Goal: Task Accomplishment & Management: Complete application form

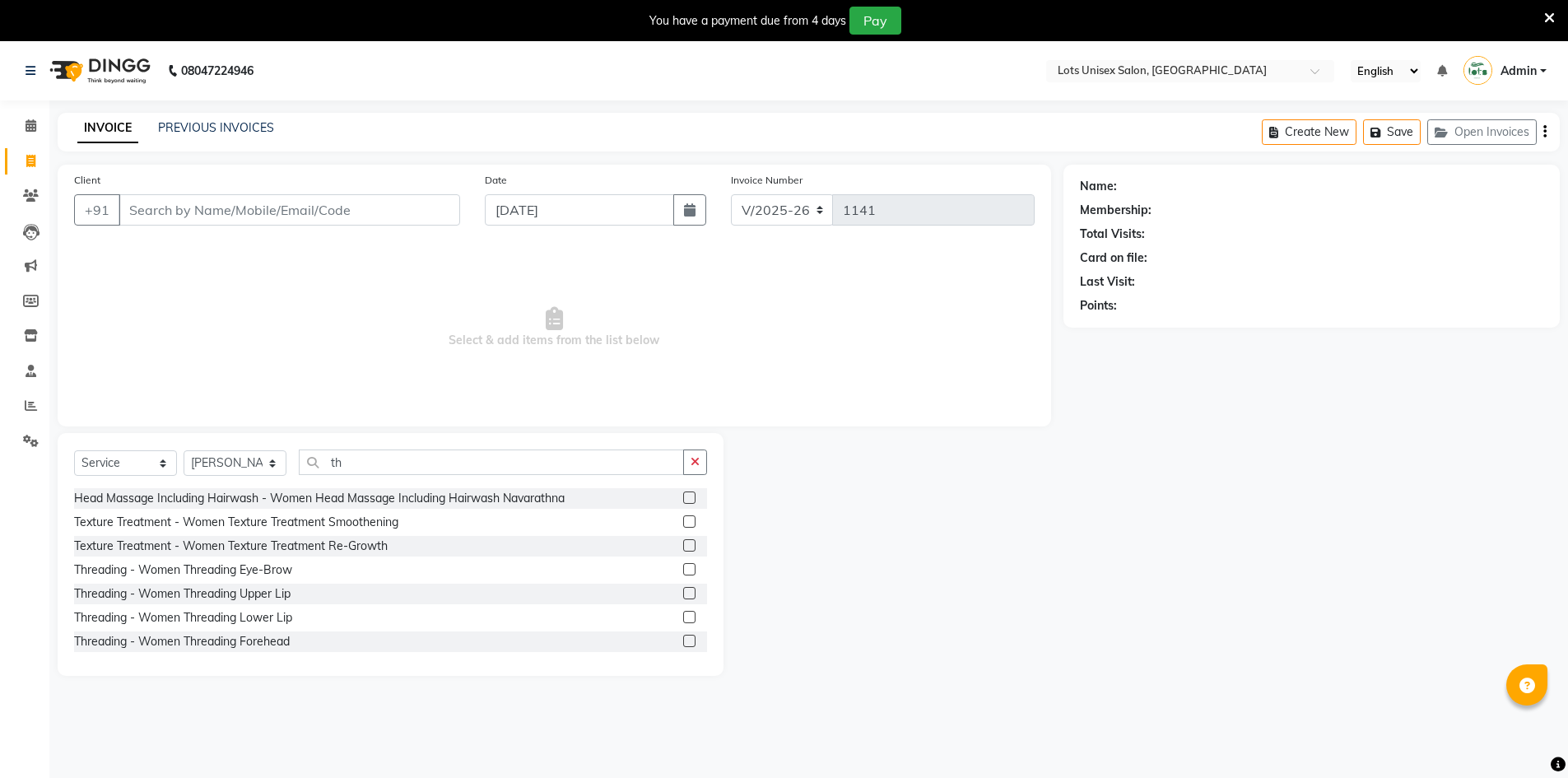
select select "7339"
select select "service"
select select "66807"
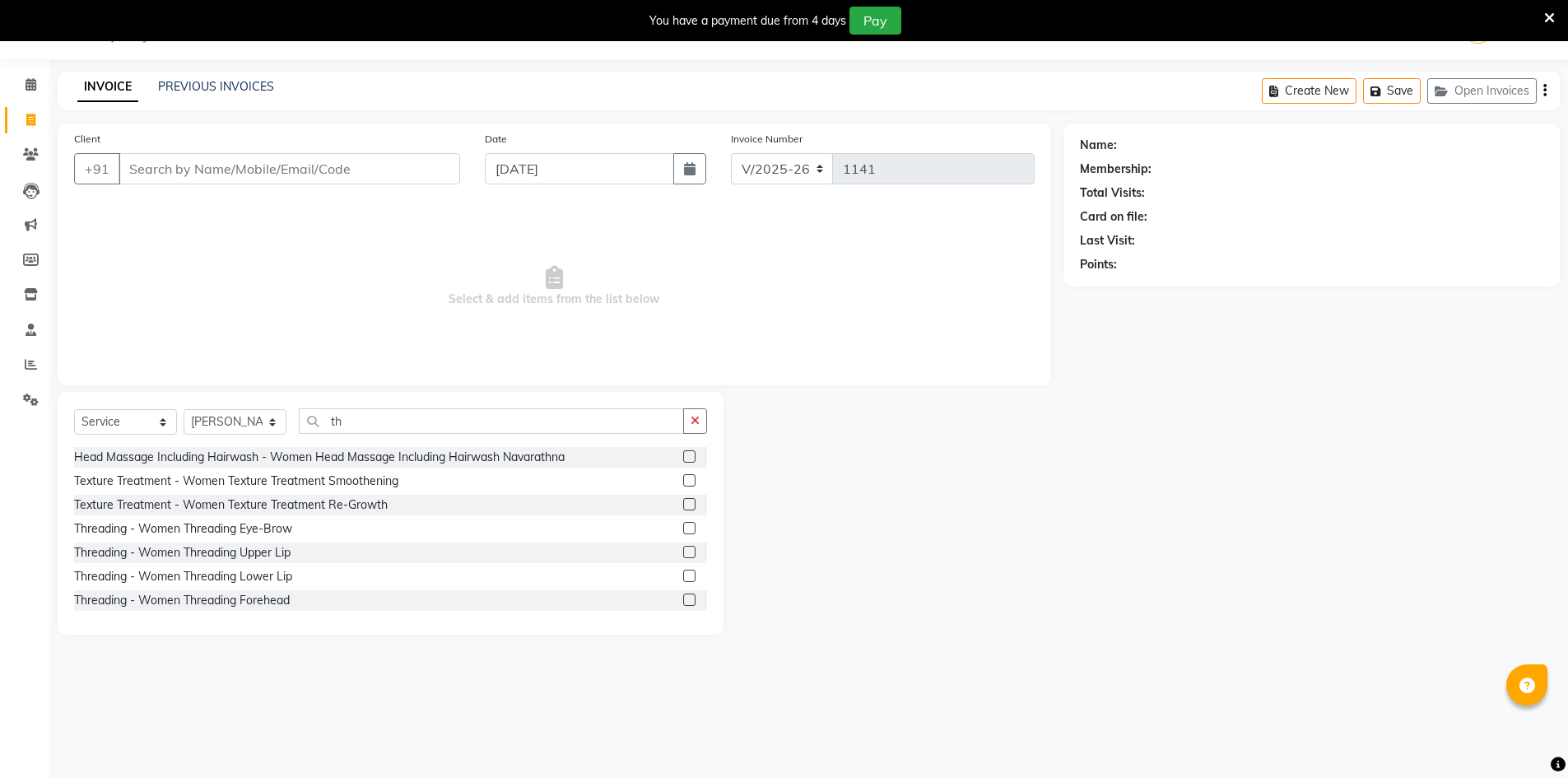
type input "th"
click at [299, 527] on div "Threading - Women Threading Eye-Brow" at bounding box center [390, 529] width 633 height 21
click at [683, 528] on label at bounding box center [689, 528] width 13 height 13
click at [683, 528] on input "checkbox" at bounding box center [688, 529] width 11 height 11
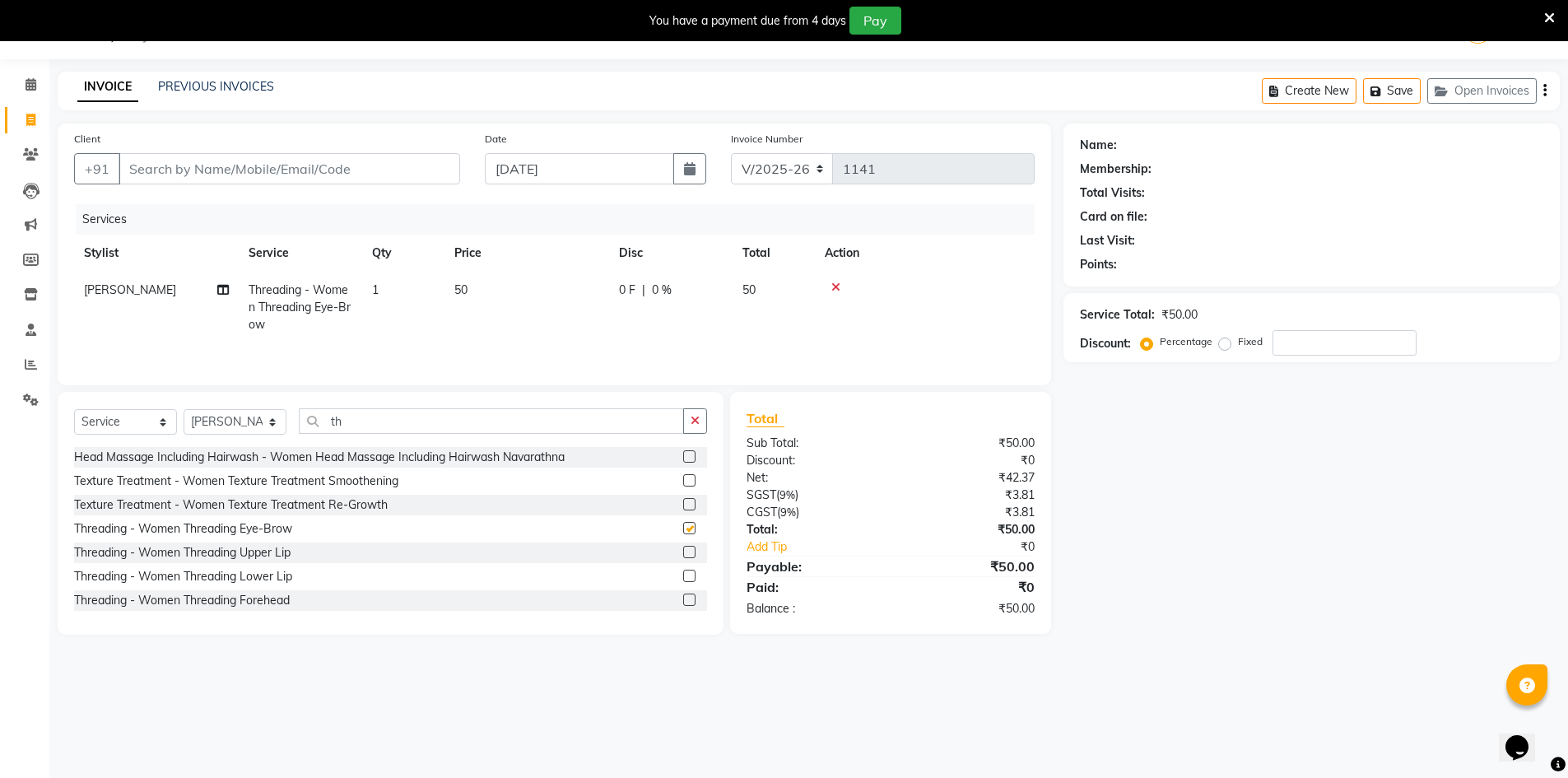
checkbox input "false"
click at [683, 551] on label at bounding box center [689, 552] width 13 height 13
click at [683, 551] on input "checkbox" at bounding box center [688, 553] width 11 height 11
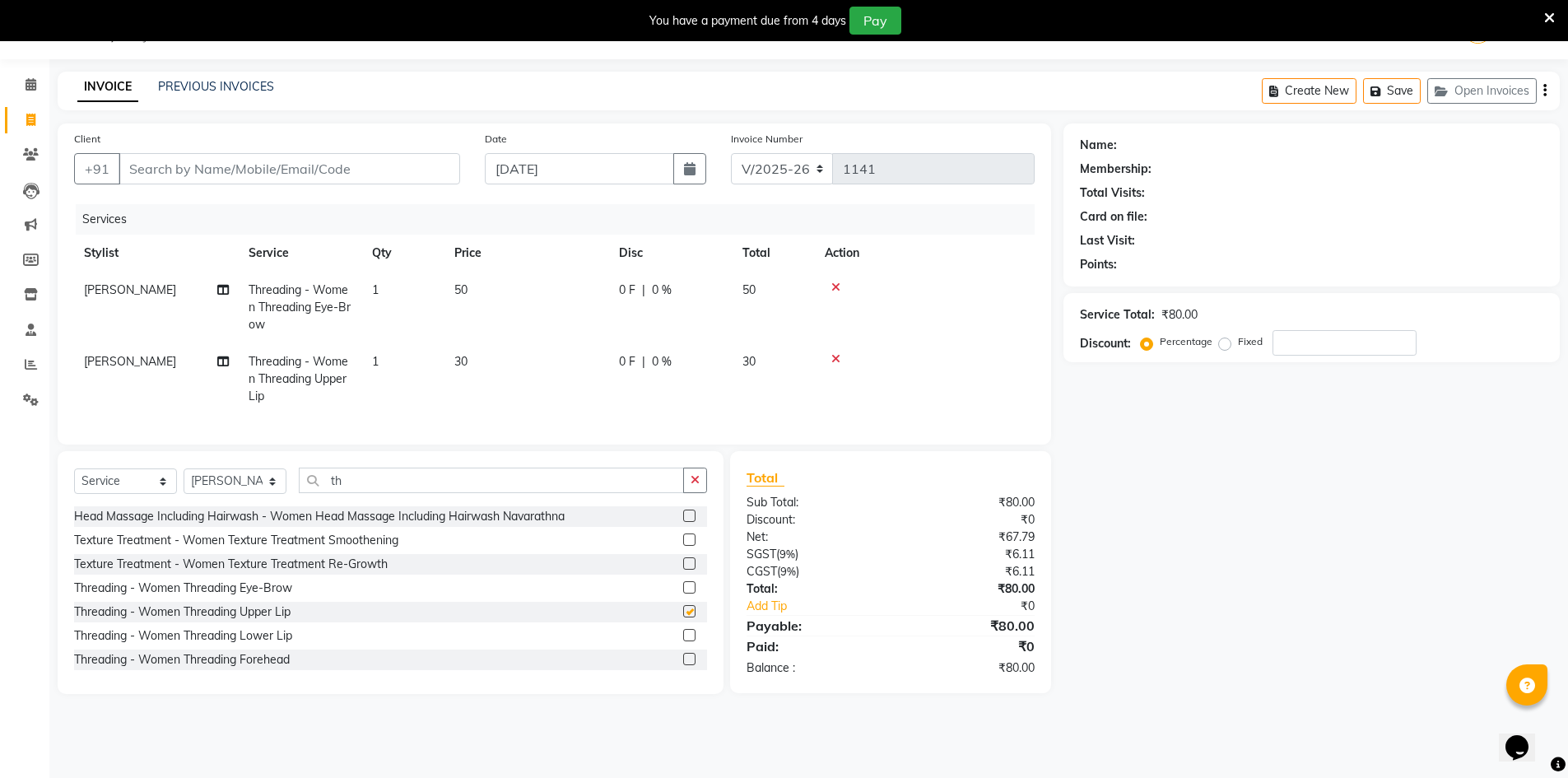
checkbox input "false"
click at [308, 172] on input "Client" at bounding box center [289, 168] width 342 height 31
drag, startPoint x: 423, startPoint y: 495, endPoint x: 438, endPoint y: 496, distance: 15.0
click at [429, 493] on input "th" at bounding box center [491, 481] width 385 height 26
type input "t"
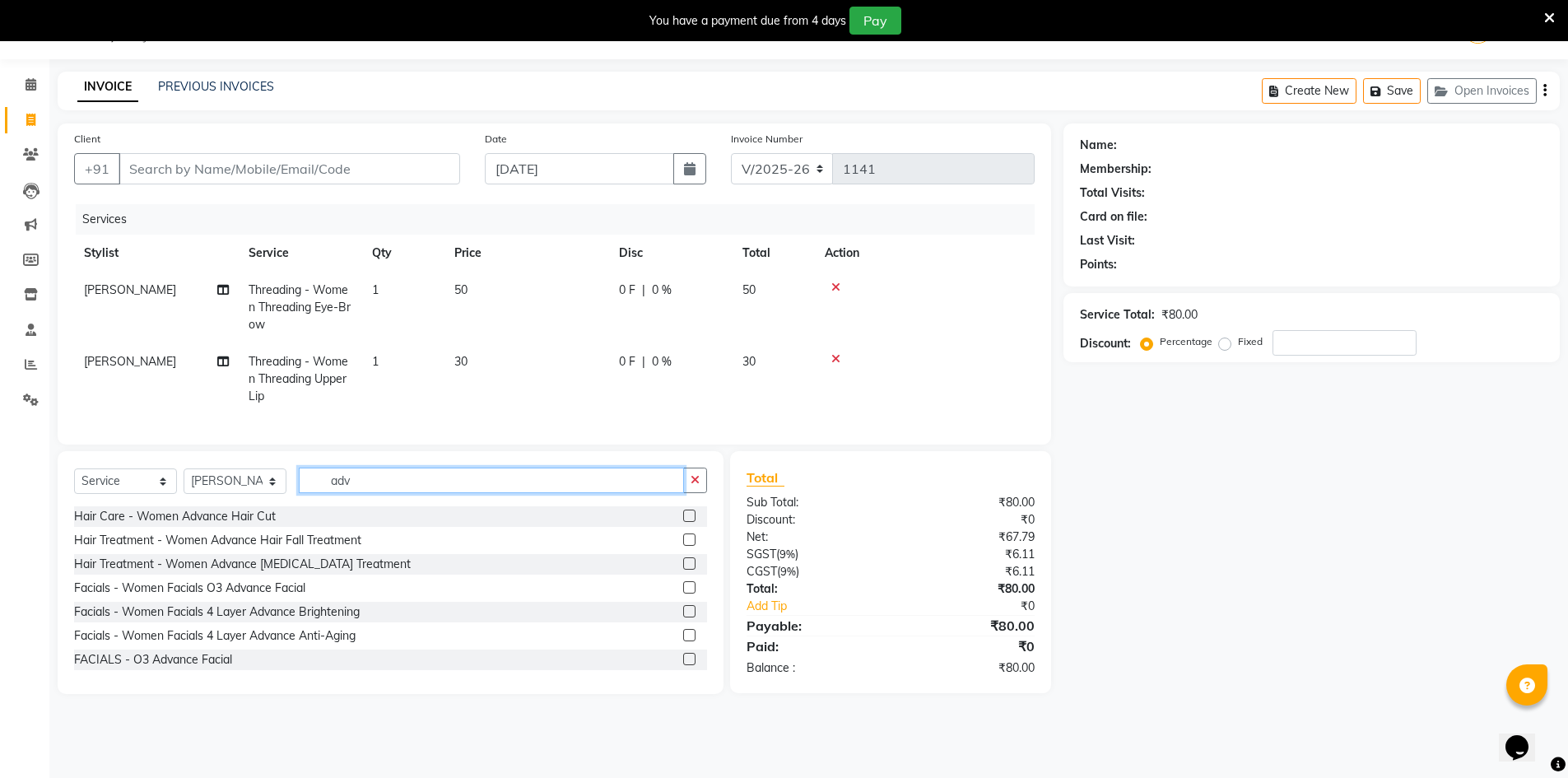
type input "adv"
click at [683, 522] on label at bounding box center [689, 516] width 13 height 13
click at [683, 522] on input "checkbox" at bounding box center [688, 516] width 11 height 11
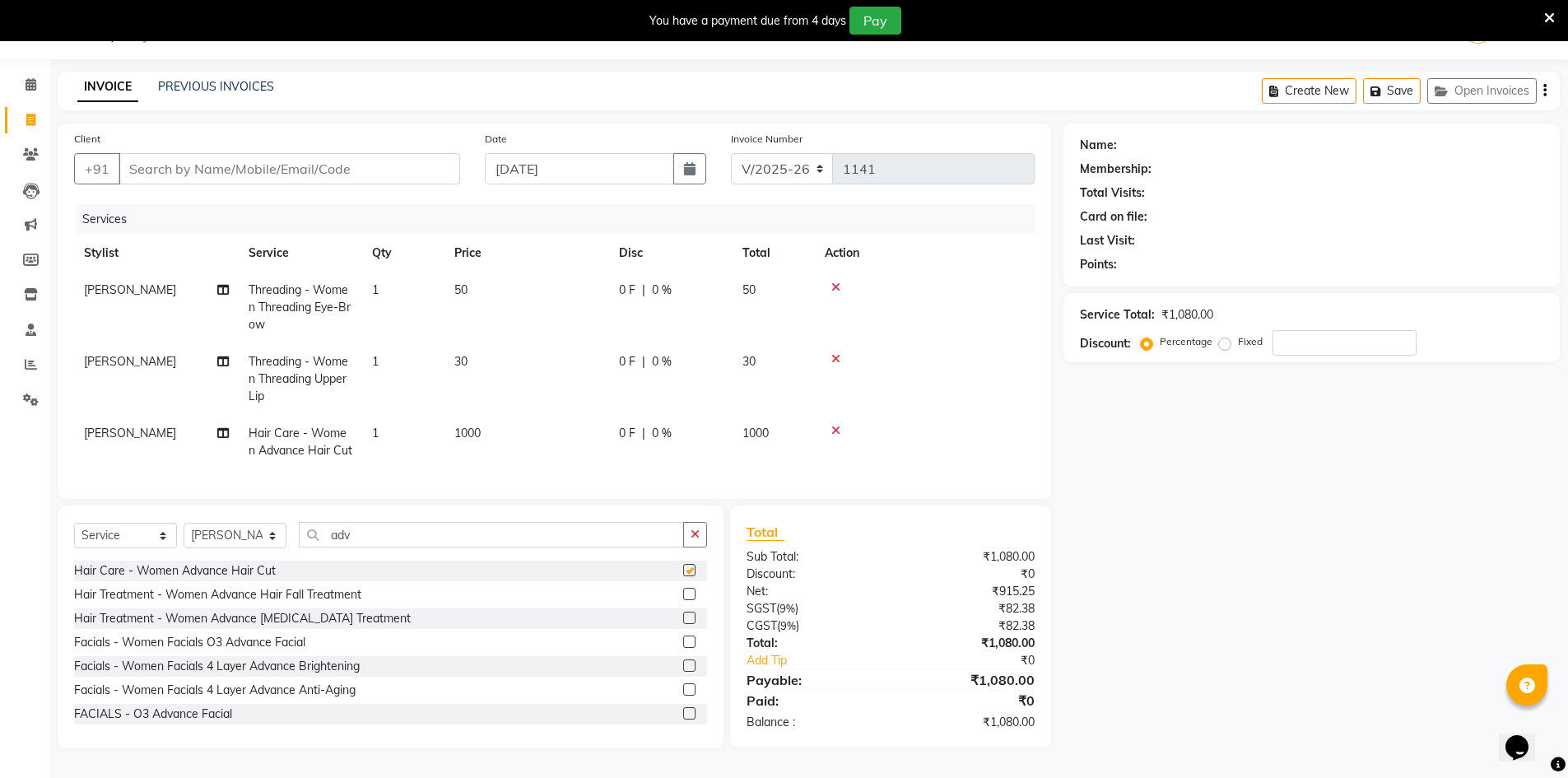
checkbox input "false"
click at [255, 160] on input "Client" at bounding box center [289, 168] width 342 height 31
type input "8"
type input "0"
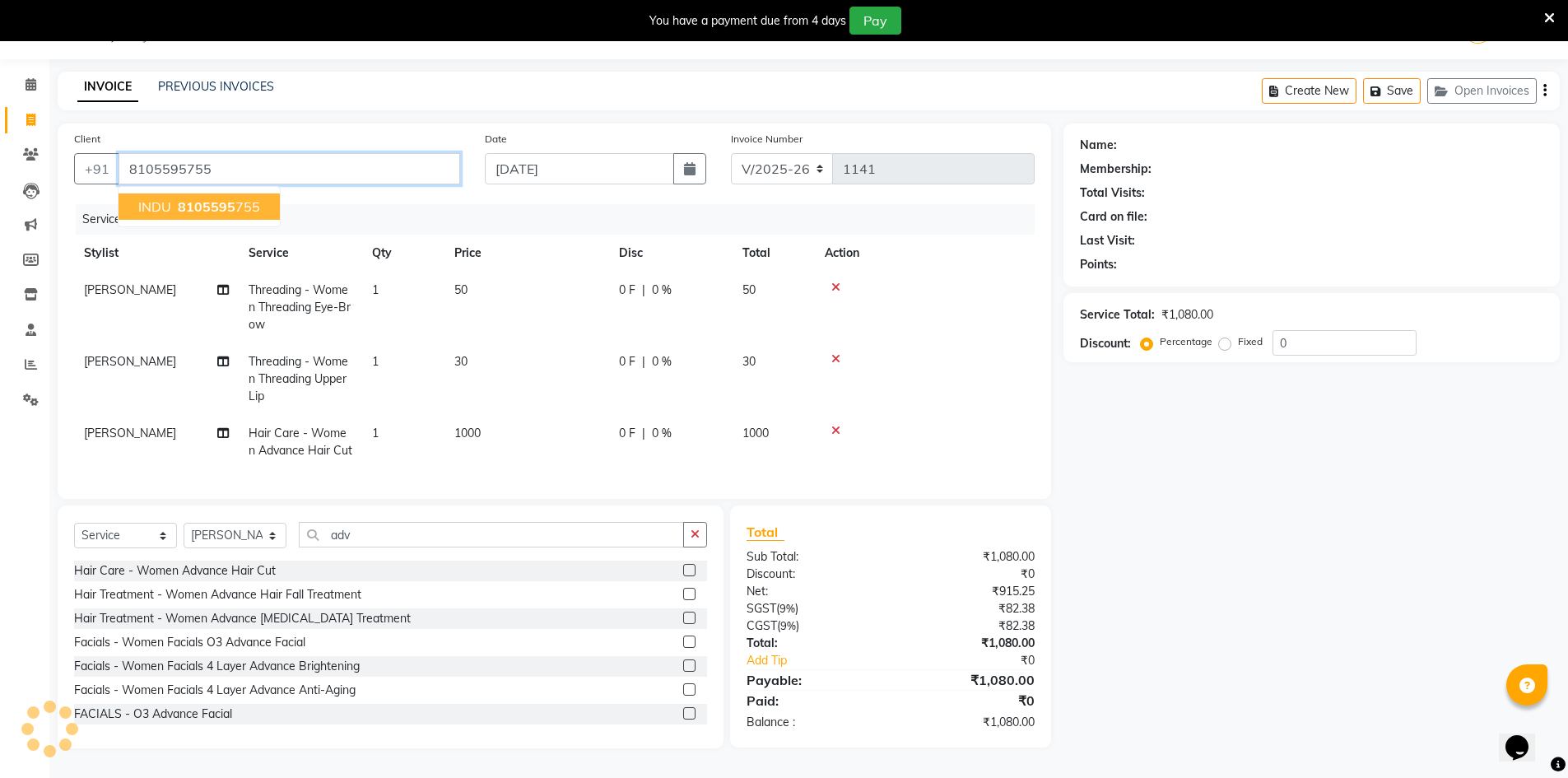
type input "8105595755"
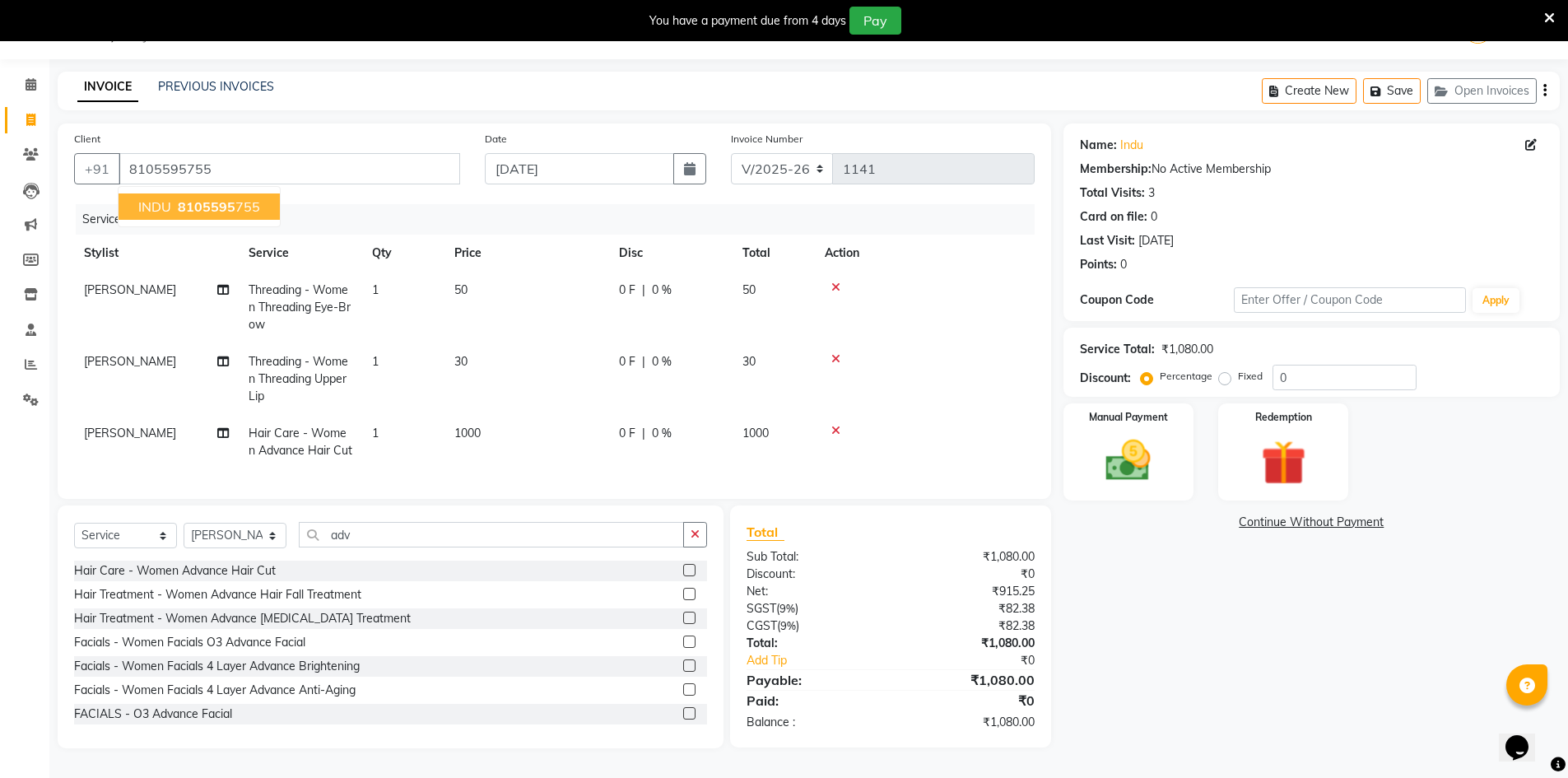
click at [220, 200] on span "8105595" at bounding box center [206, 206] width 58 height 16
click at [1122, 445] on img at bounding box center [1128, 461] width 76 height 54
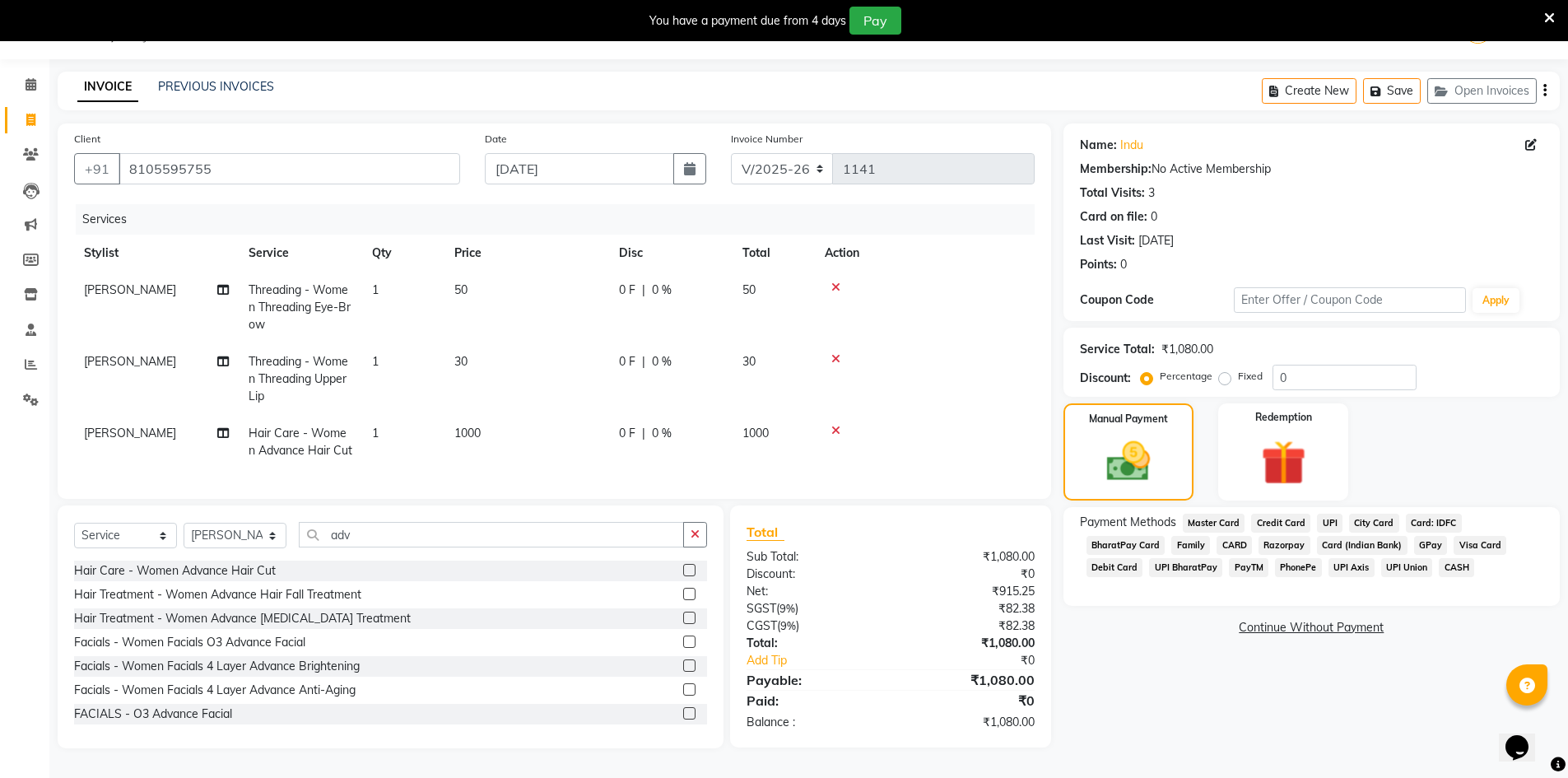
click at [1330, 514] on span "UPI" at bounding box center [1330, 523] width 26 height 19
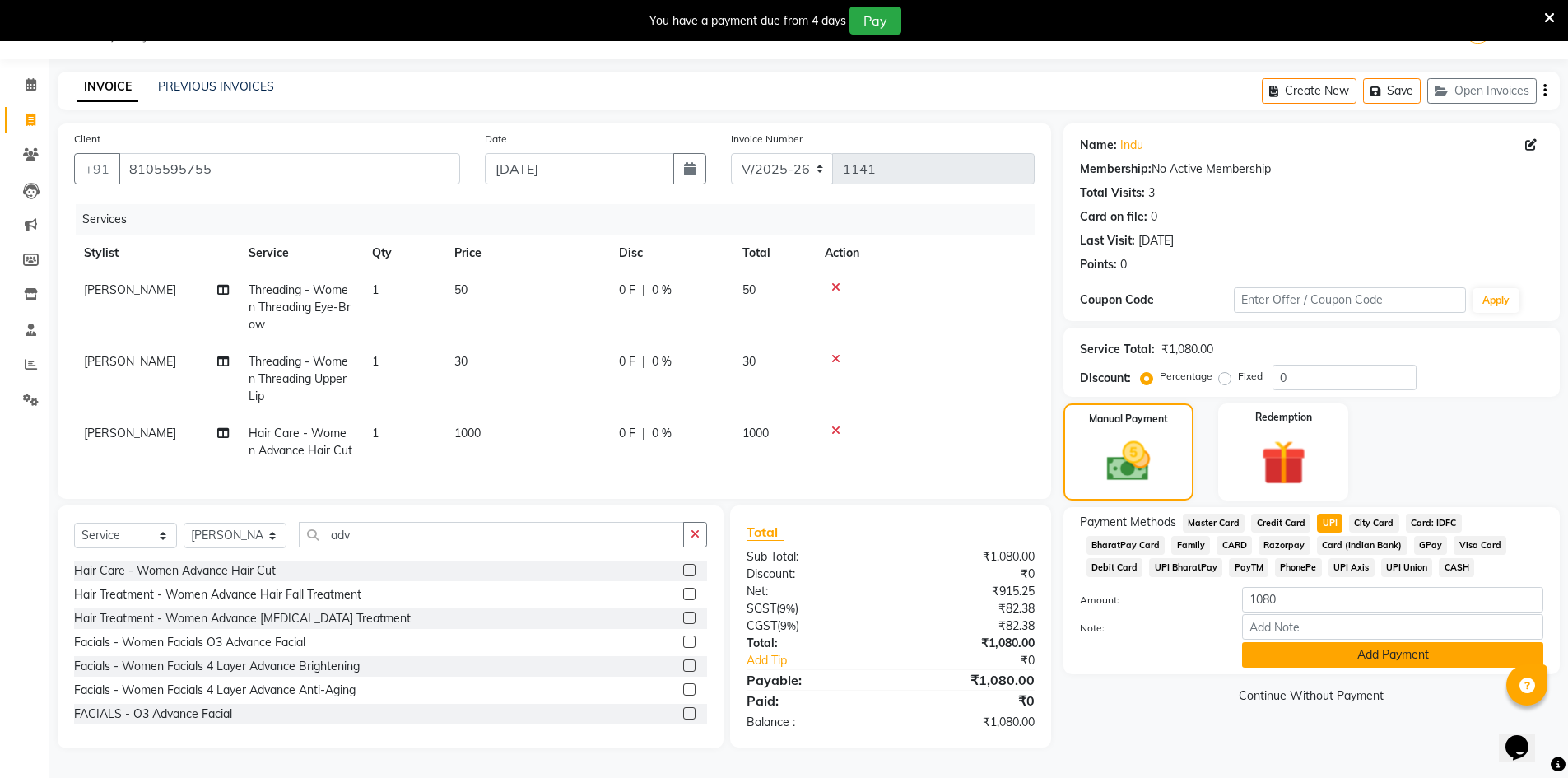
click at [1377, 648] on button "Add Payment" at bounding box center [1392, 655] width 301 height 26
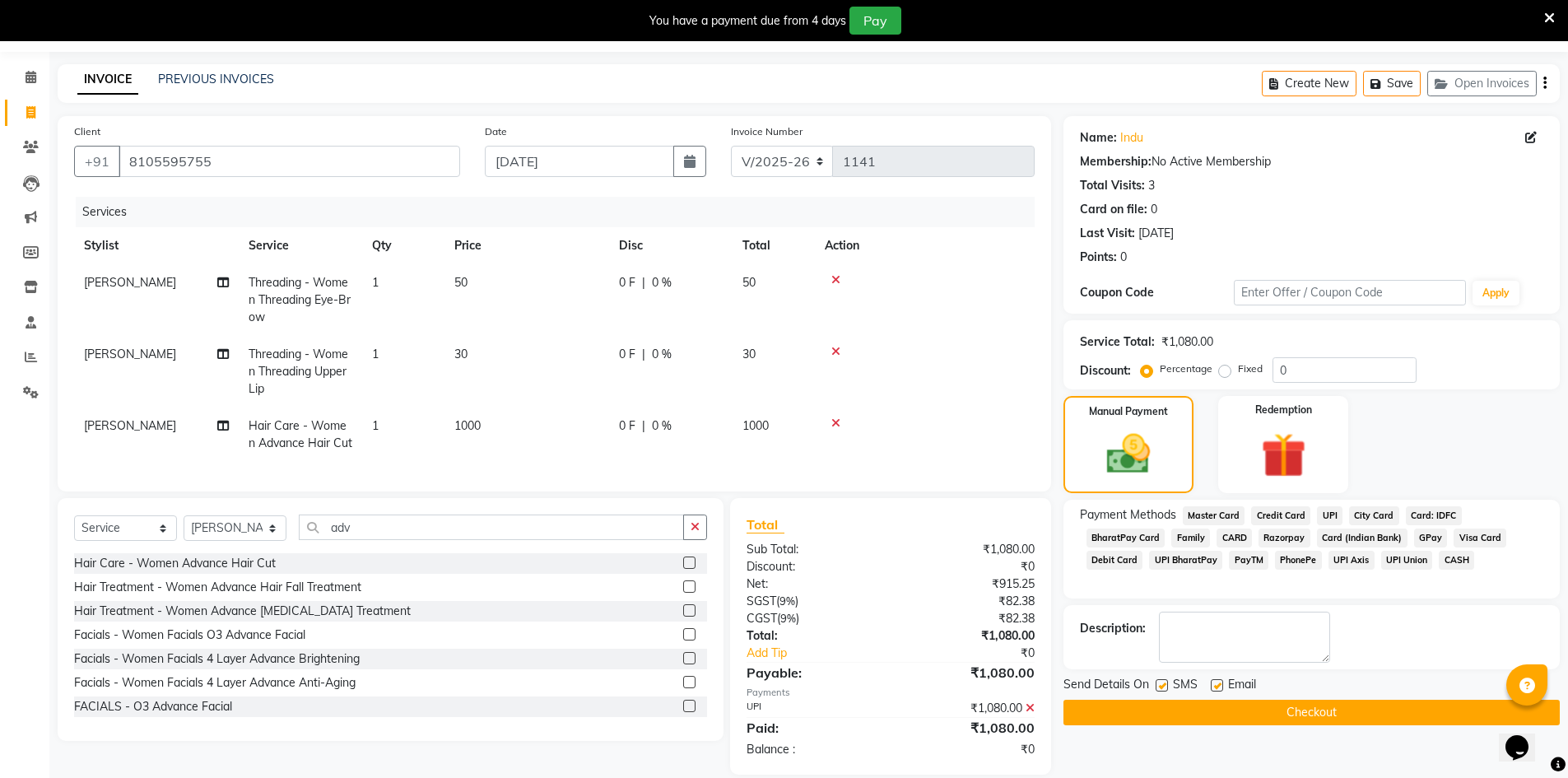
click at [1320, 707] on button "Checkout" at bounding box center [1312, 713] width 496 height 26
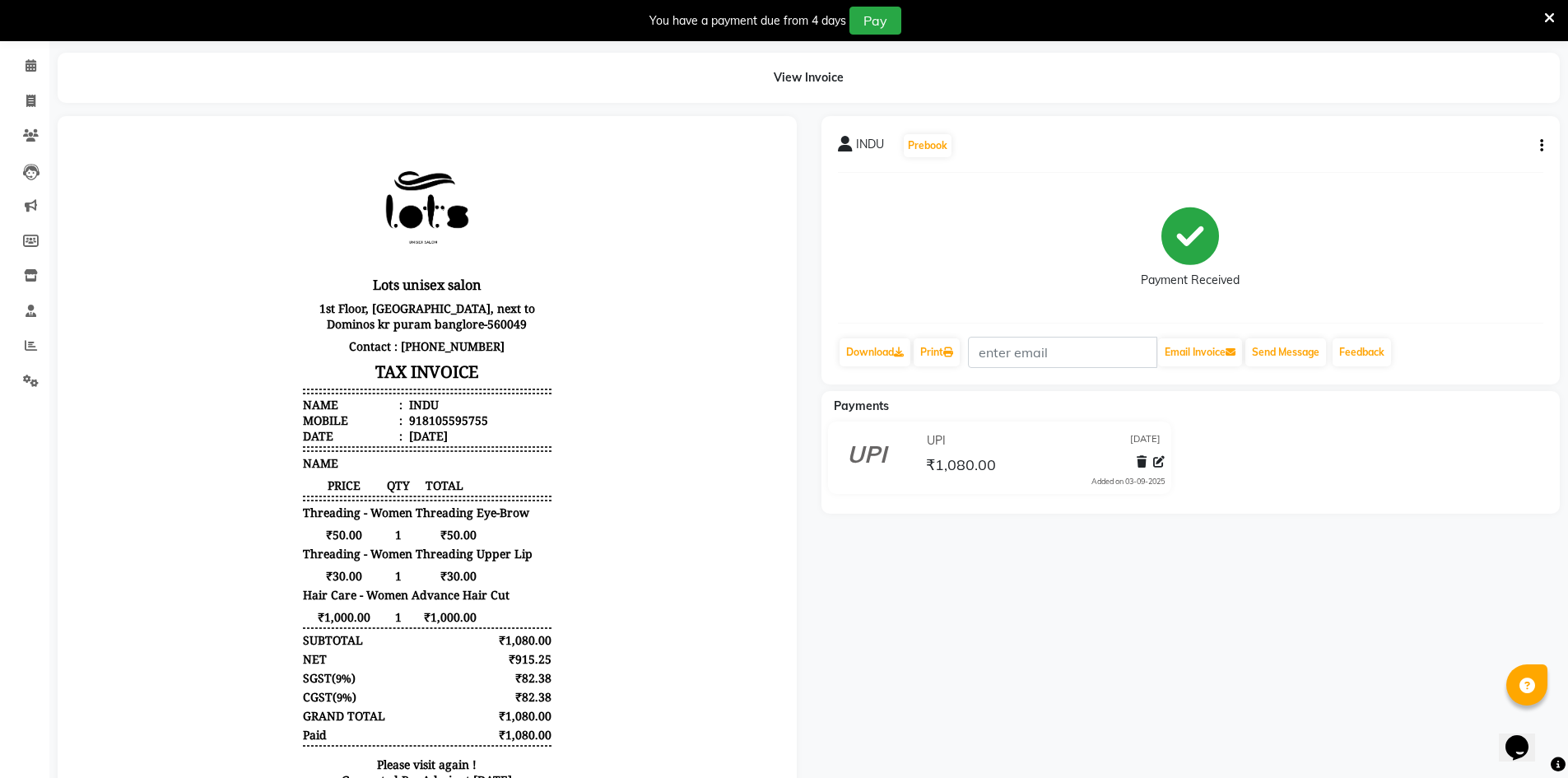
scroll to position [154, 0]
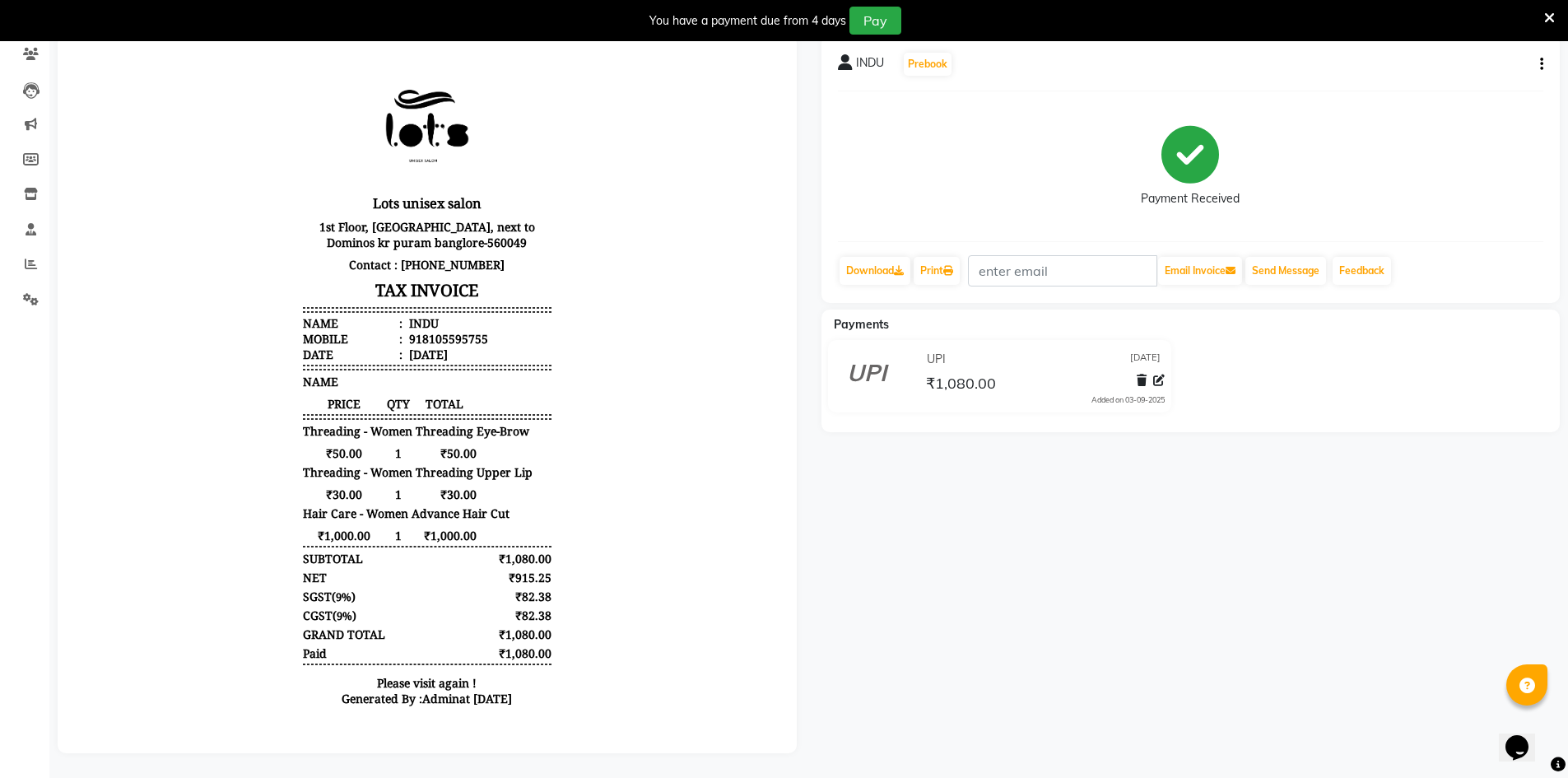
click at [1019, 517] on div "INDU Prebook Payment Received Download Print Email Invoice Send Message Feedbac…" at bounding box center [1190, 394] width 763 height 719
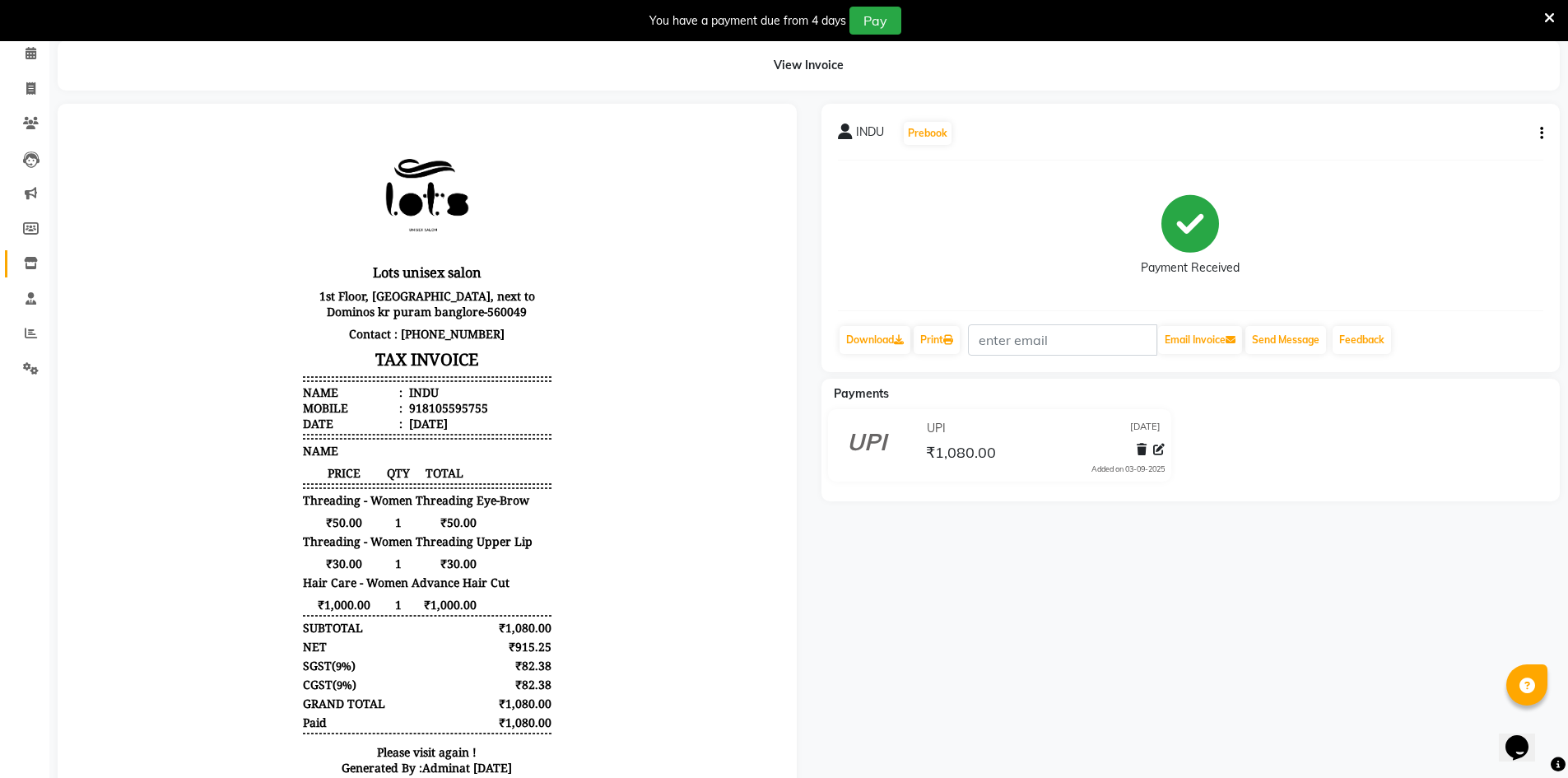
scroll to position [0, 0]
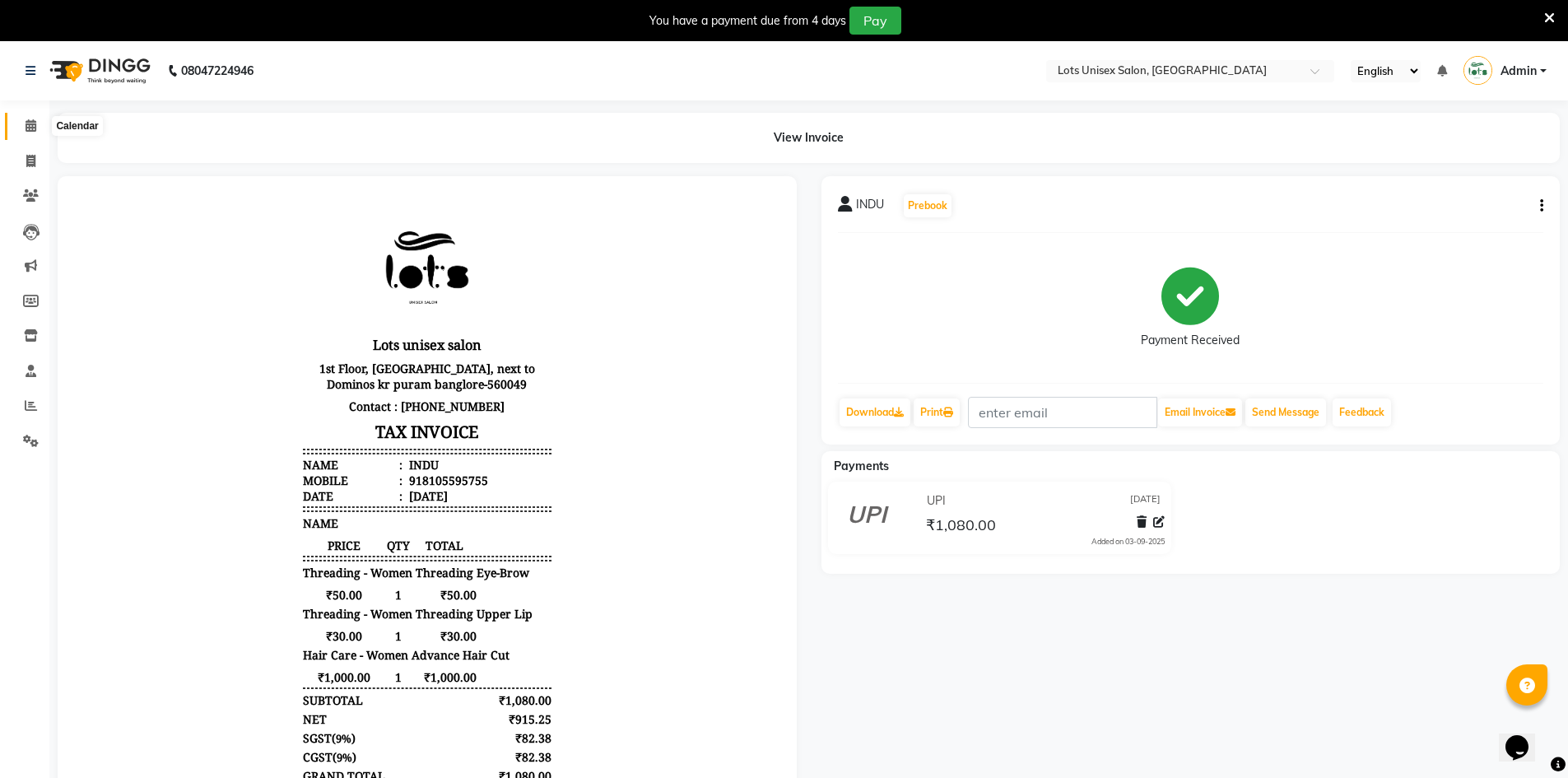
click at [16, 128] on span at bounding box center [30, 126] width 29 height 19
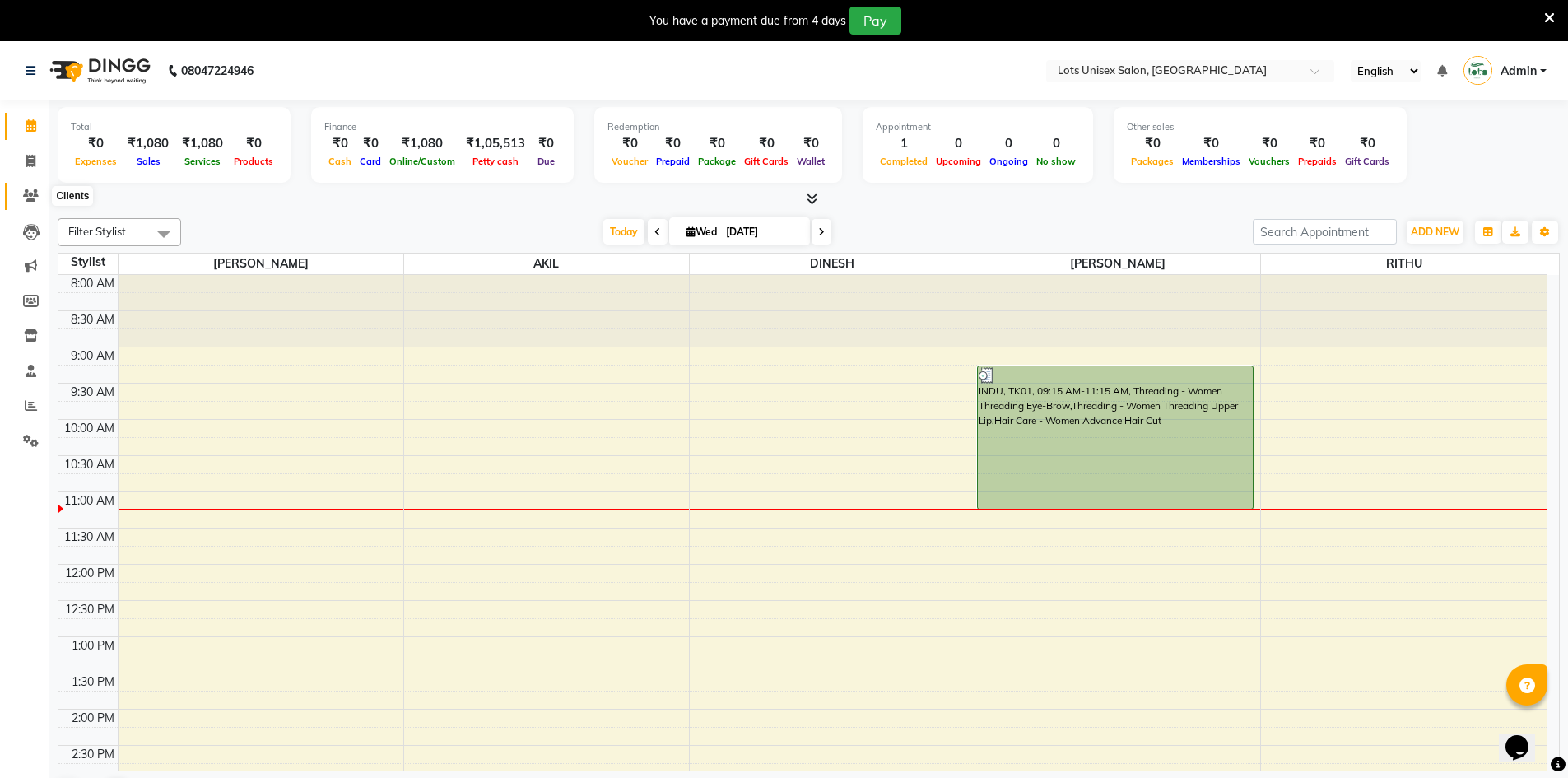
click at [29, 196] on icon at bounding box center [31, 196] width 16 height 13
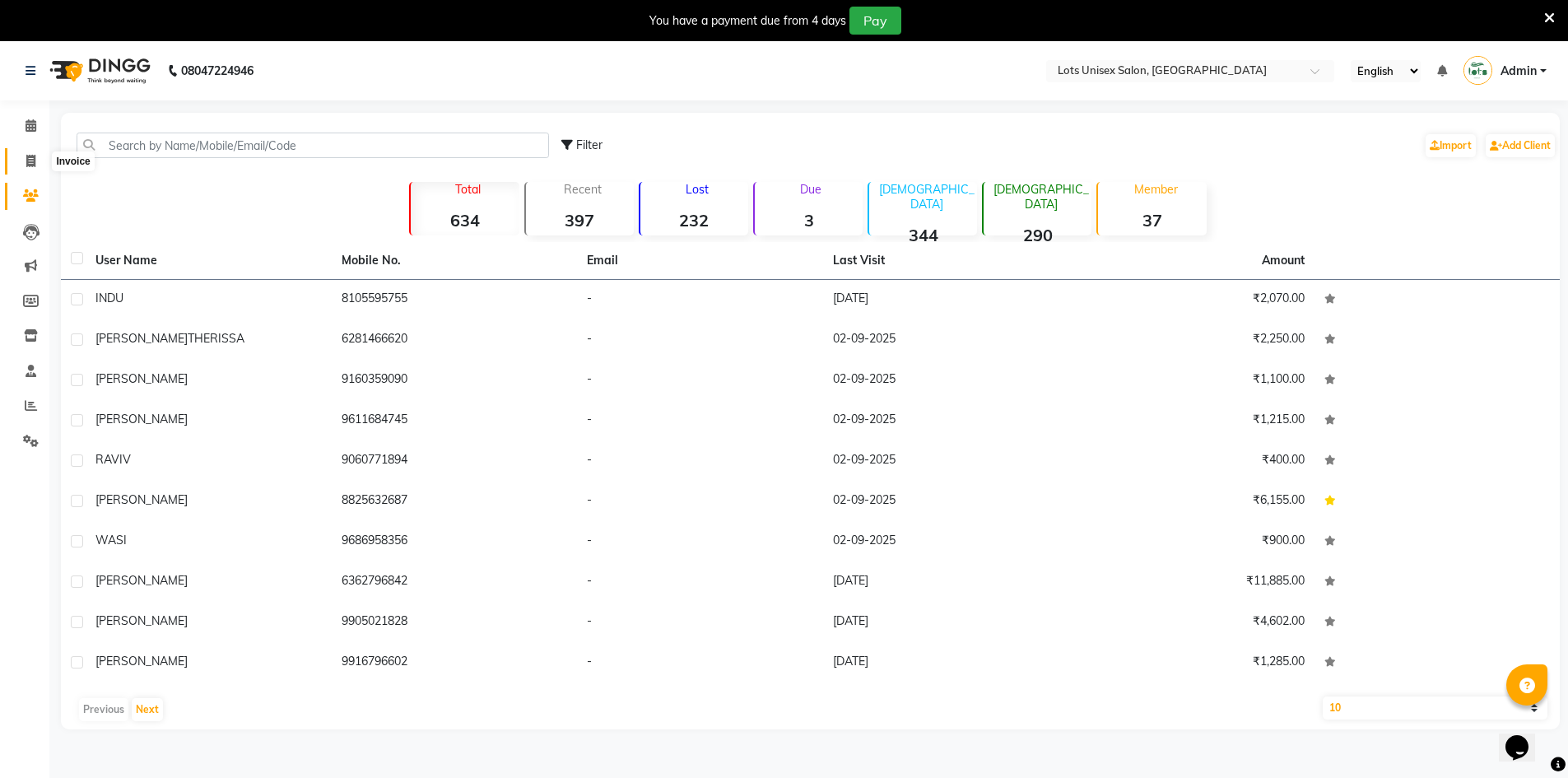
click at [34, 158] on icon at bounding box center [30, 161] width 9 height 13
select select "service"
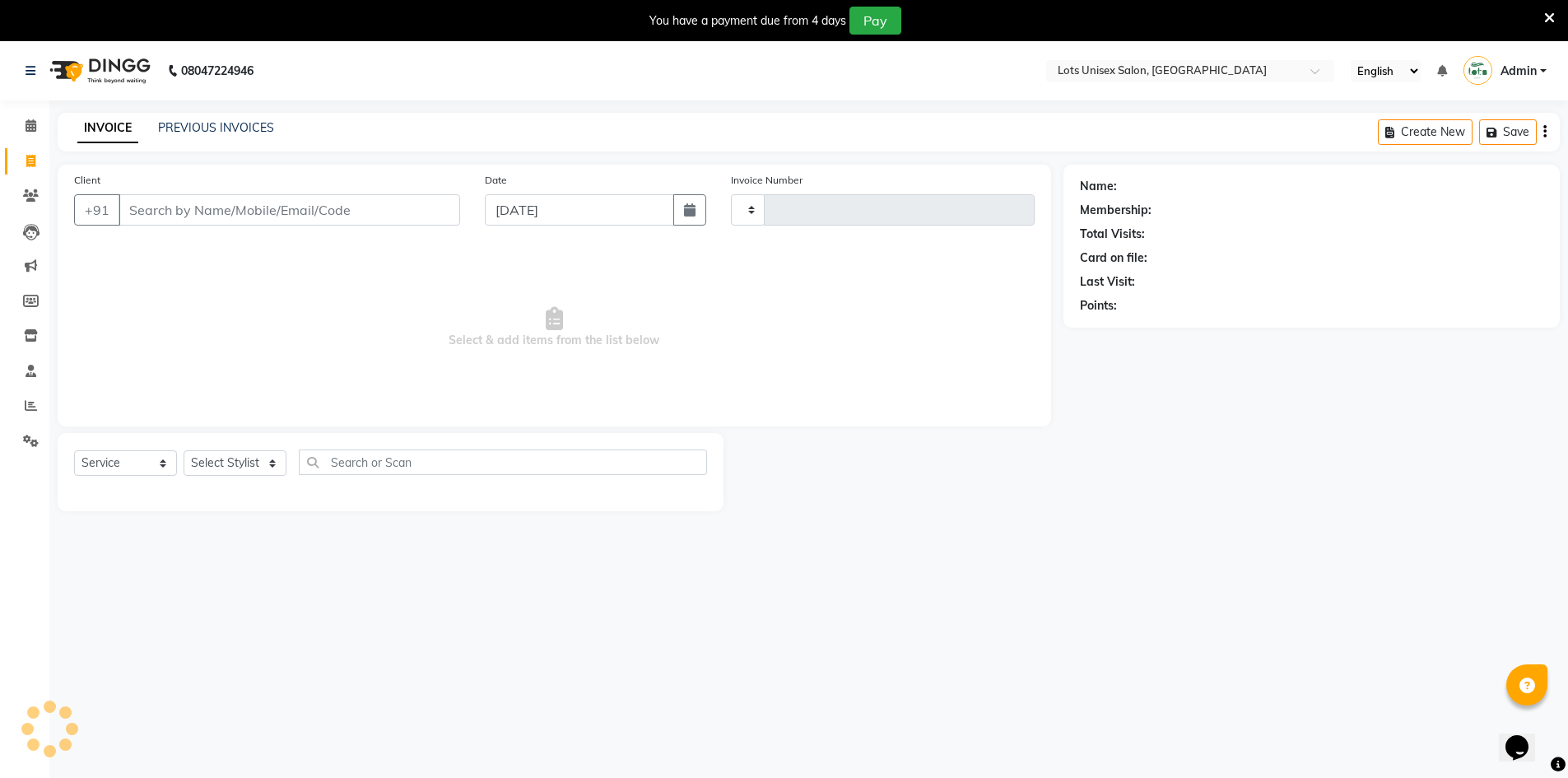
type input "1142"
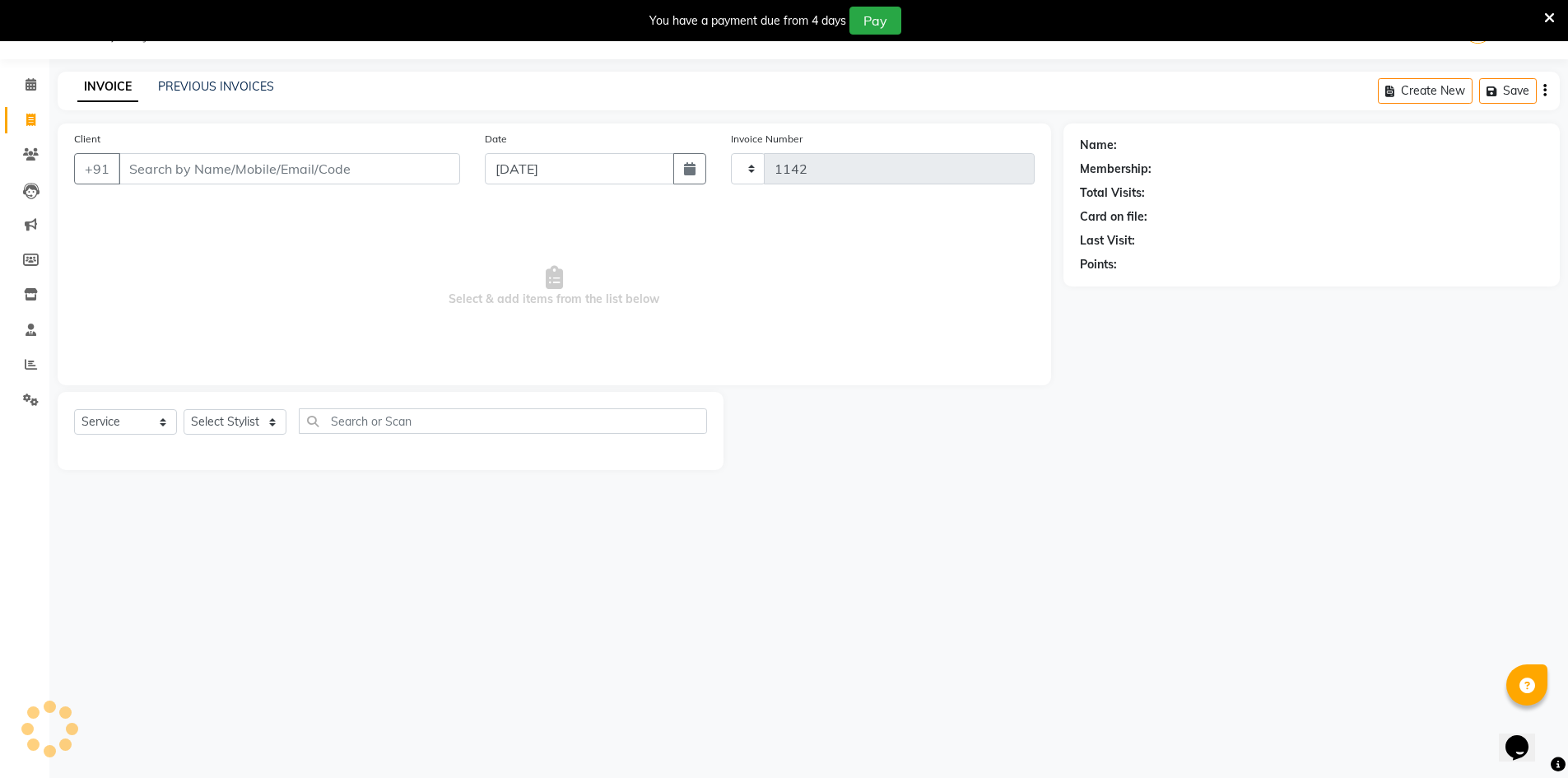
select select "7339"
drag, startPoint x: 216, startPoint y: 423, endPoint x: 221, endPoint y: 413, distance: 11.2
click at [224, 424] on select "Select Stylist [PERSON_NAME] [PERSON_NAME] RITHU [PERSON_NAME]" at bounding box center [235, 422] width 103 height 26
select select "66808"
click at [184, 409] on select "Select Stylist [PERSON_NAME] [PERSON_NAME] RITHU [PERSON_NAME]" at bounding box center [235, 422] width 103 height 26
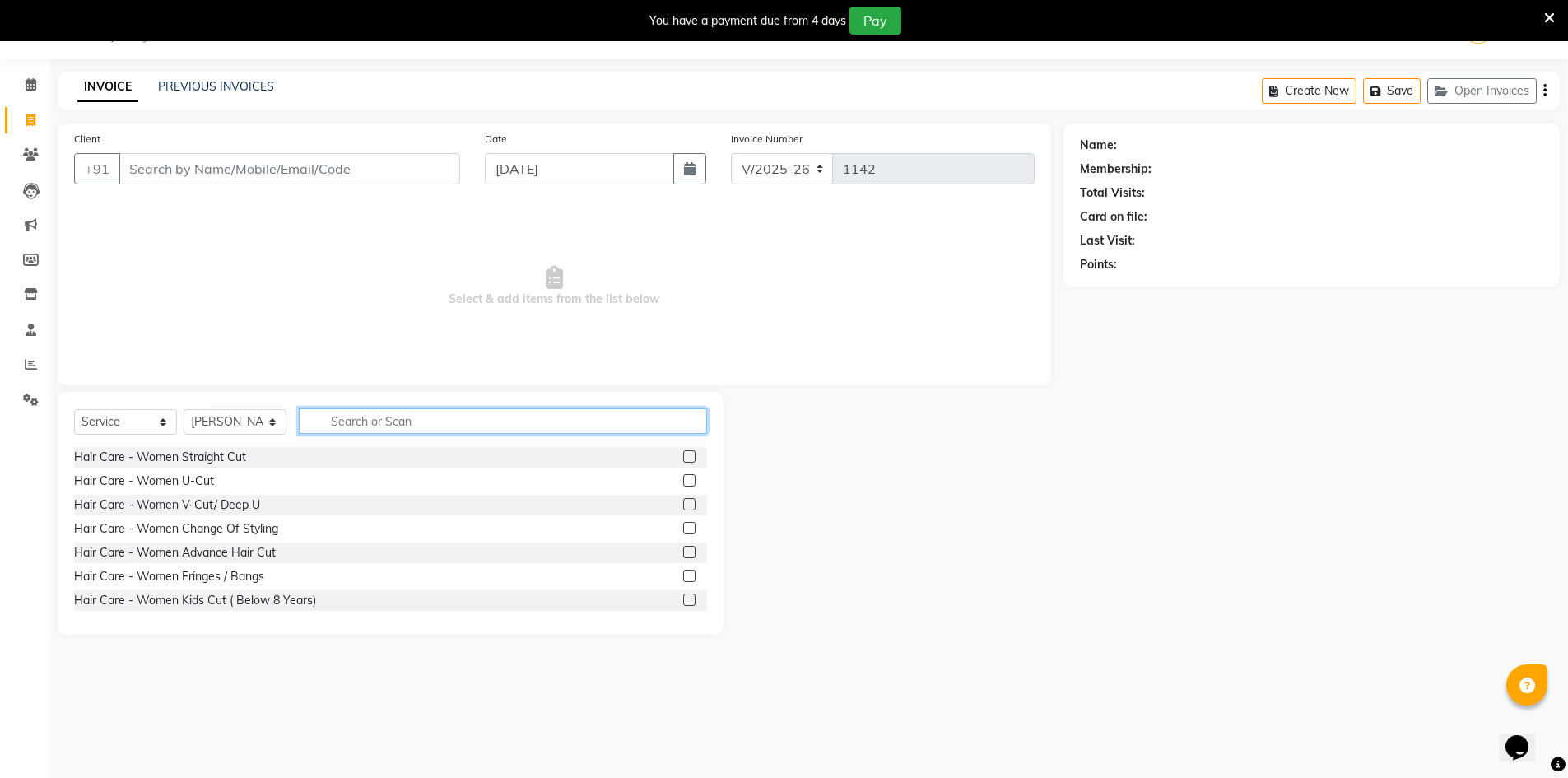
click at [386, 425] on input "text" at bounding box center [503, 421] width 408 height 26
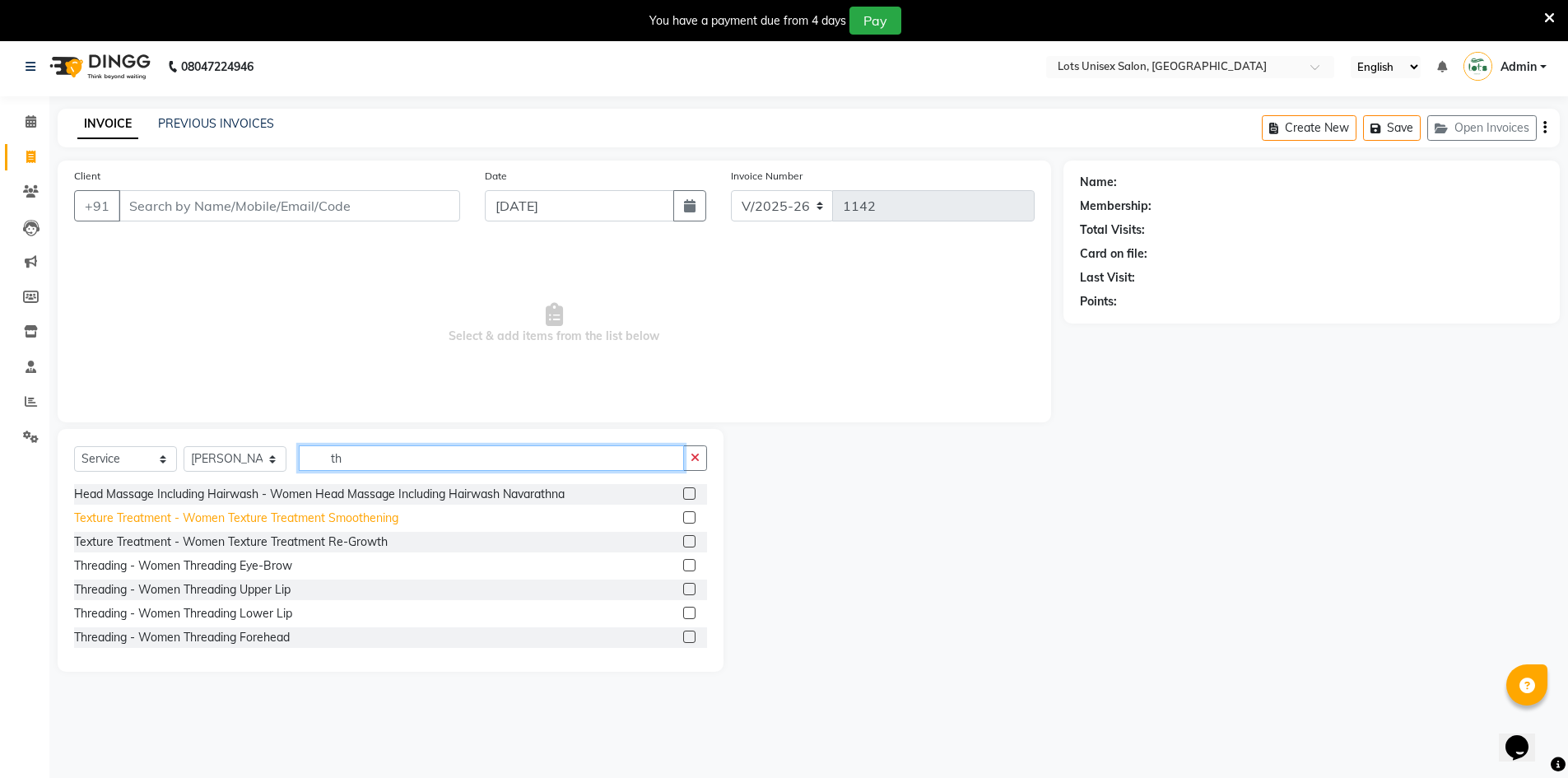
scroll to position [0, 0]
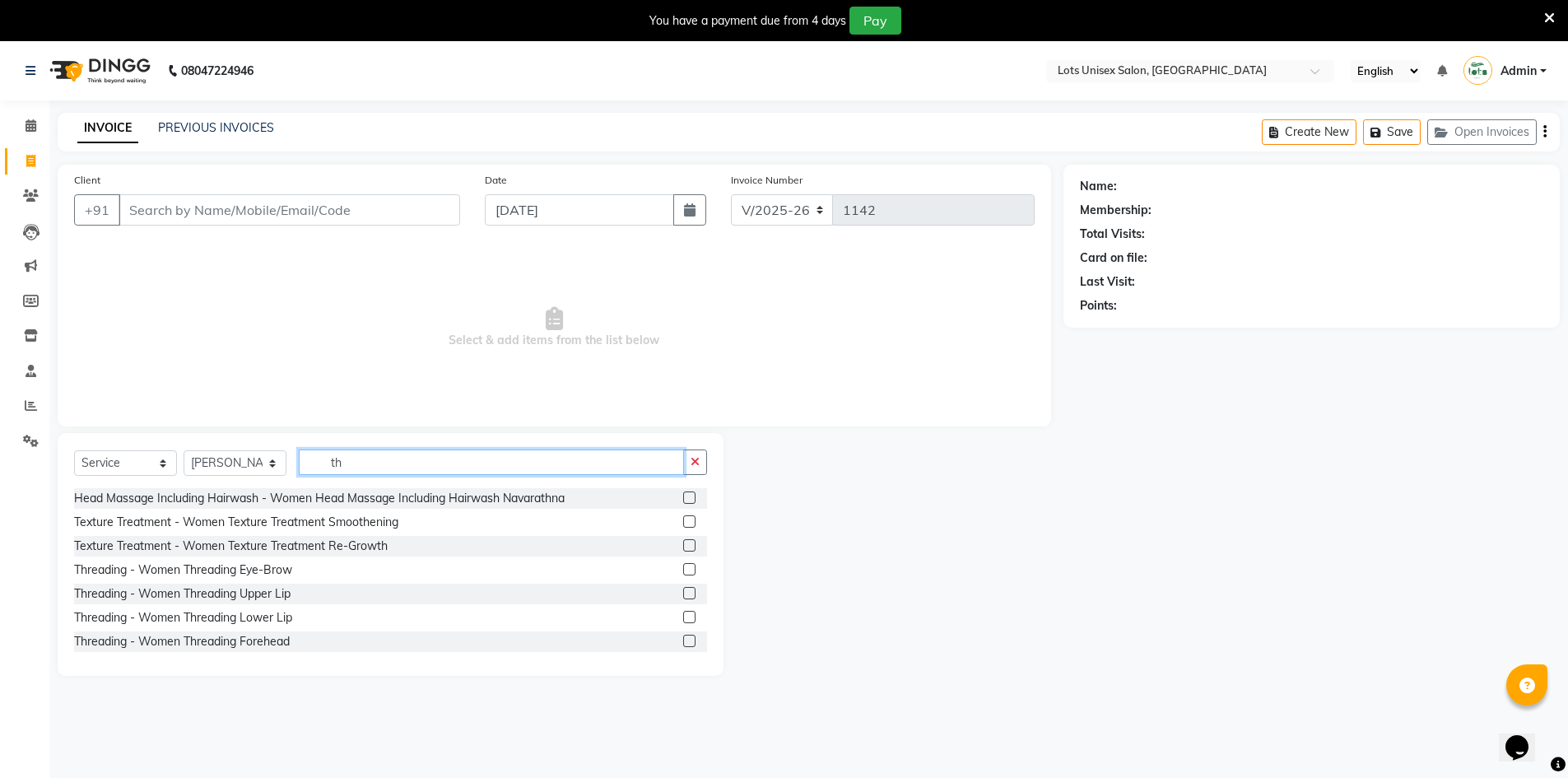
type input "th"
click at [683, 566] on label at bounding box center [689, 570] width 13 height 13
click at [683, 566] on input "checkbox" at bounding box center [688, 570] width 11 height 11
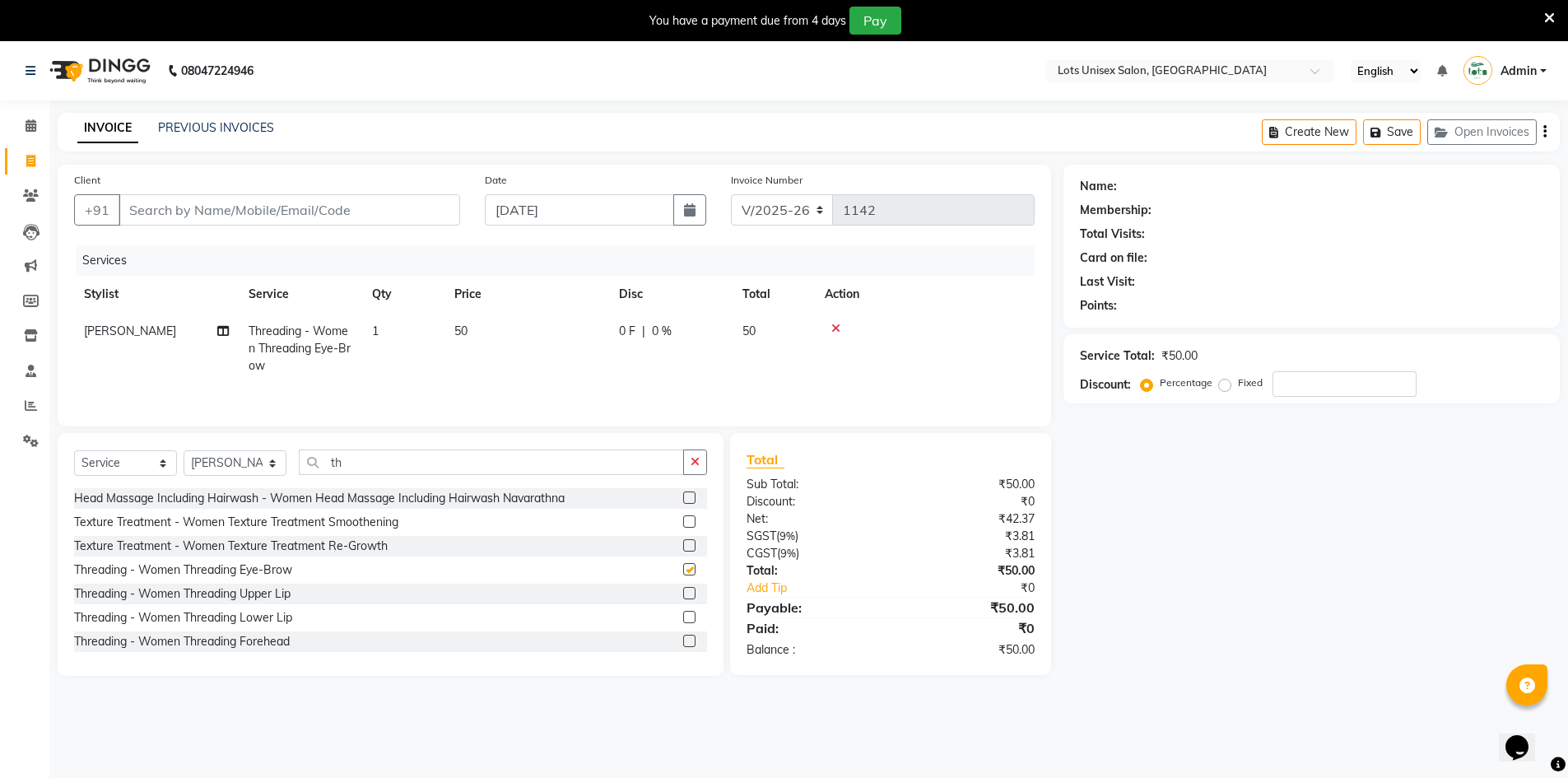
checkbox input "false"
click at [165, 205] on input "Client" at bounding box center [289, 210] width 342 height 31
type input "9"
type input "0"
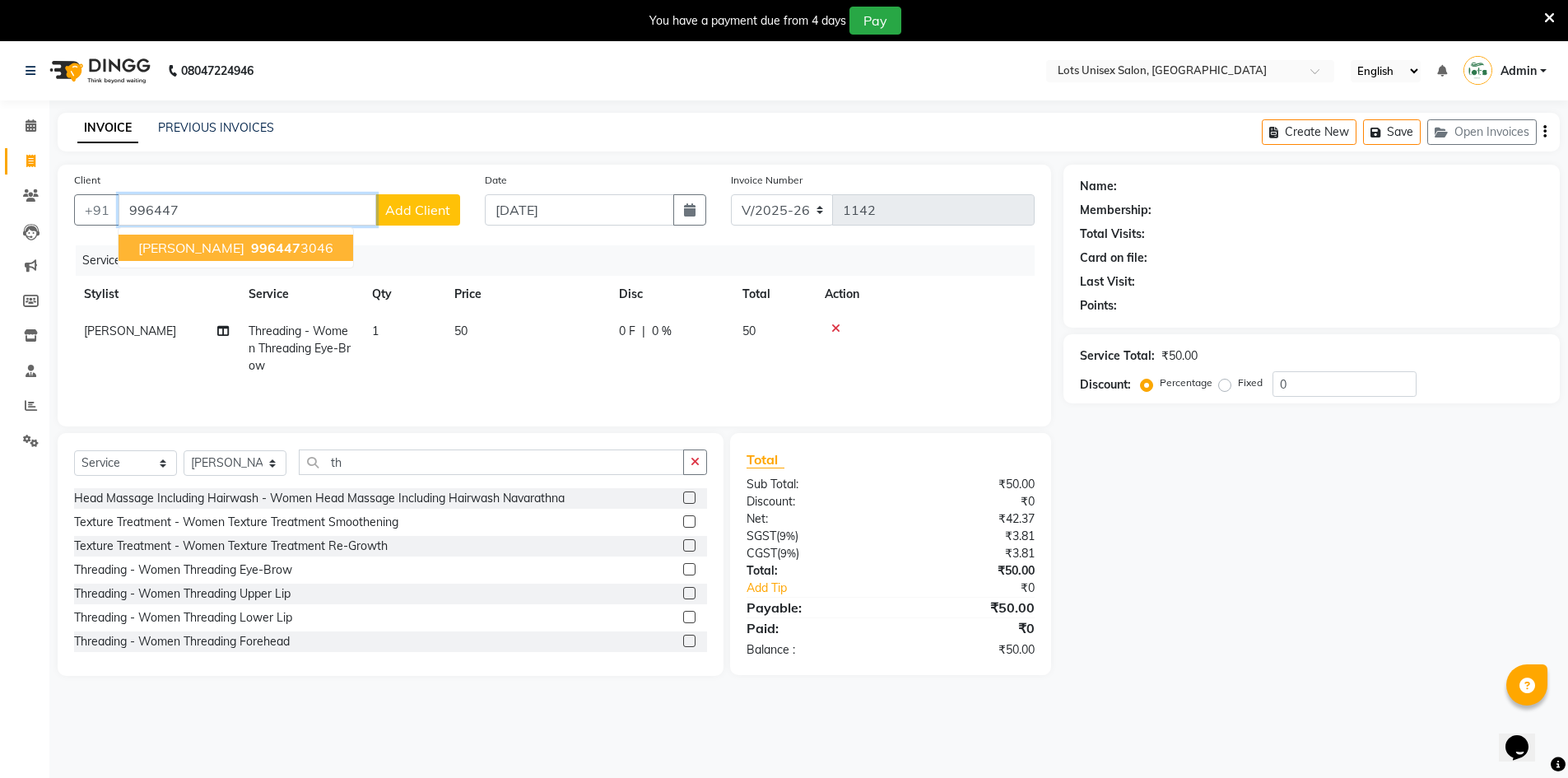
click at [274, 242] on ngb-highlight "996447 3046" at bounding box center [290, 247] width 86 height 16
type input "9964473046"
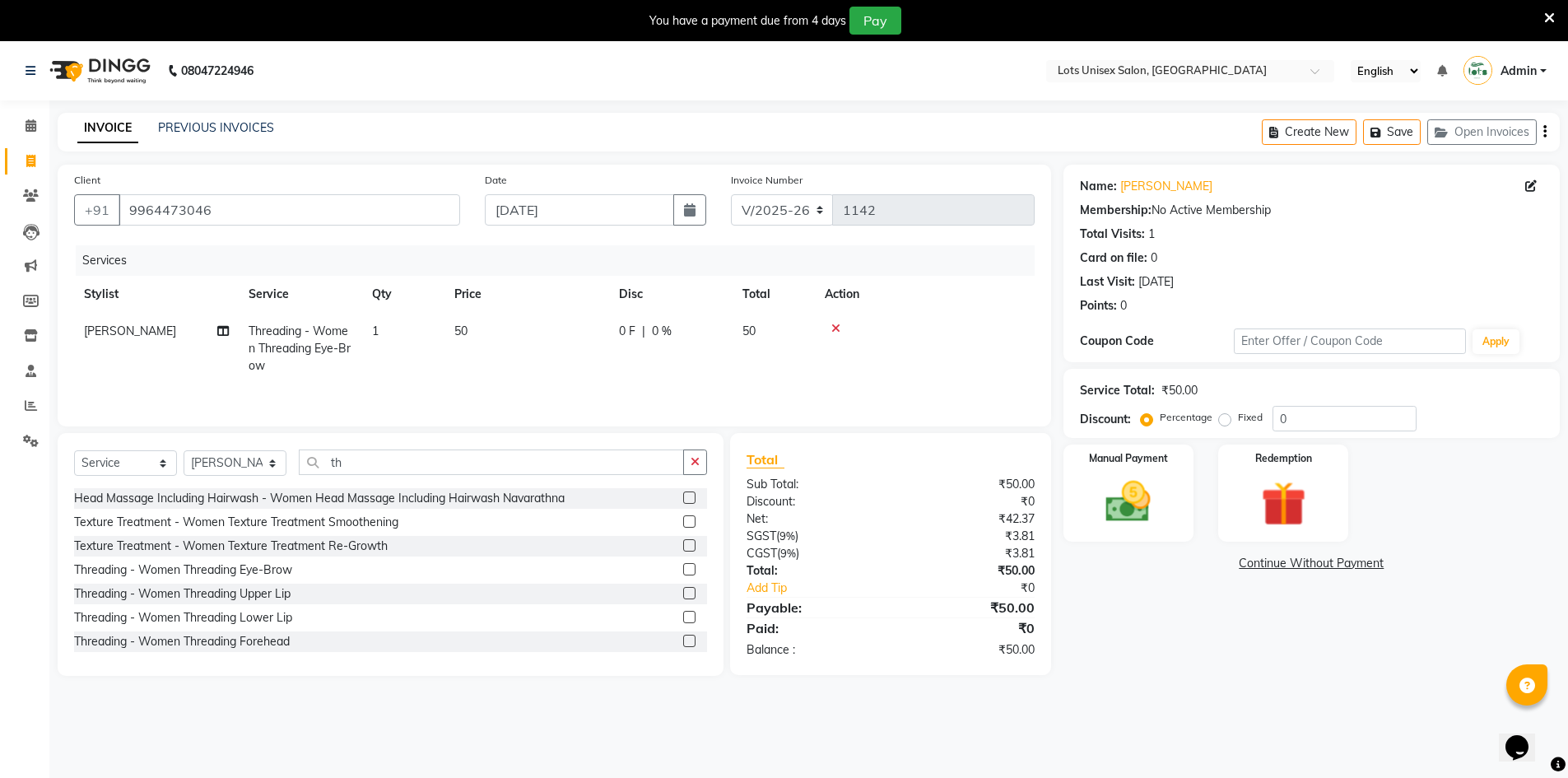
click at [1544, 134] on button "button" at bounding box center [1546, 131] width 4 height 38
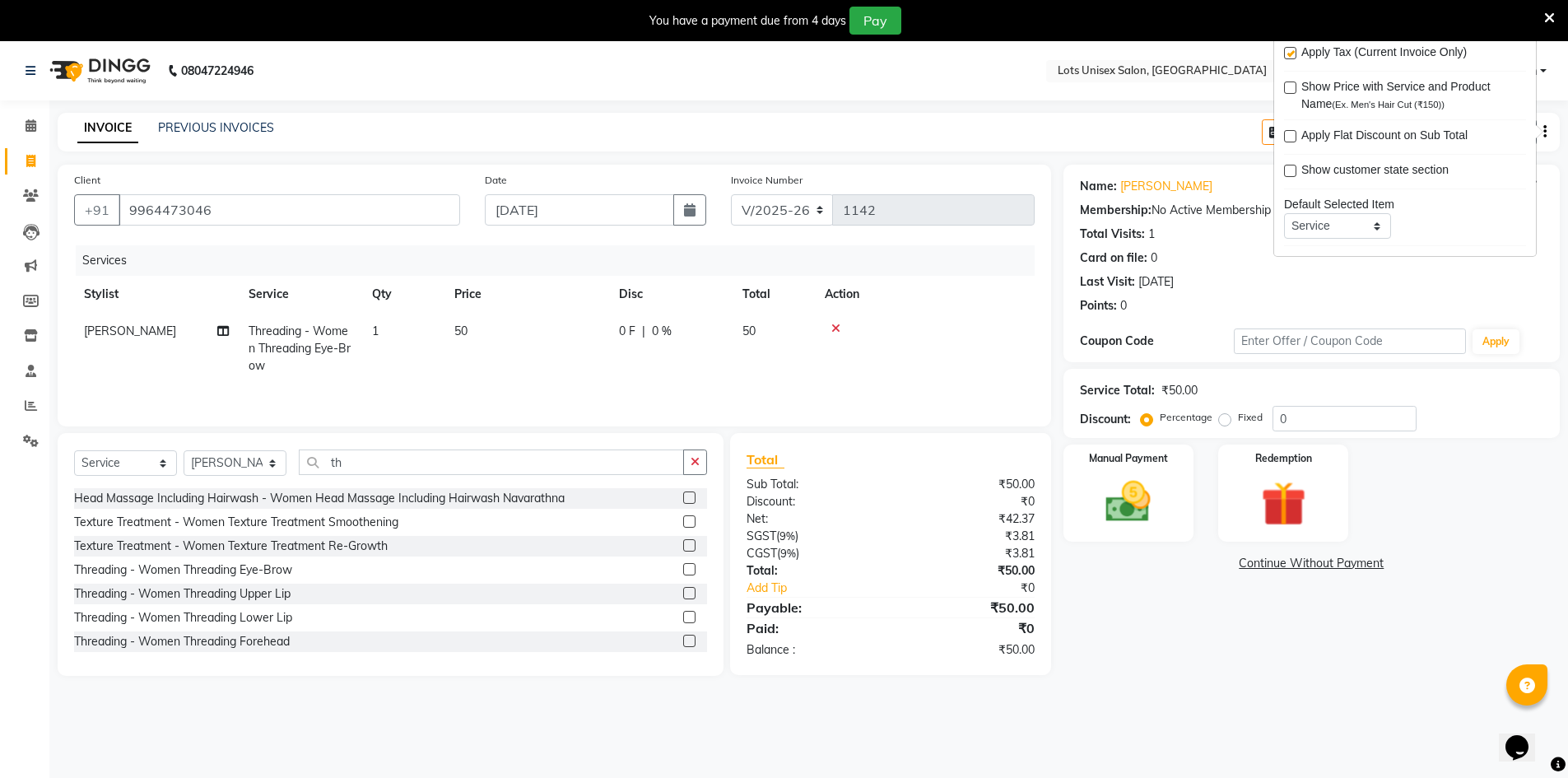
click at [1289, 56] on label at bounding box center [1290, 54] width 13 height 13
click at [1289, 56] on input "checkbox" at bounding box center [1289, 54] width 11 height 11
checkbox input "false"
click at [1187, 519] on div "Manual Payment" at bounding box center [1128, 493] width 136 height 101
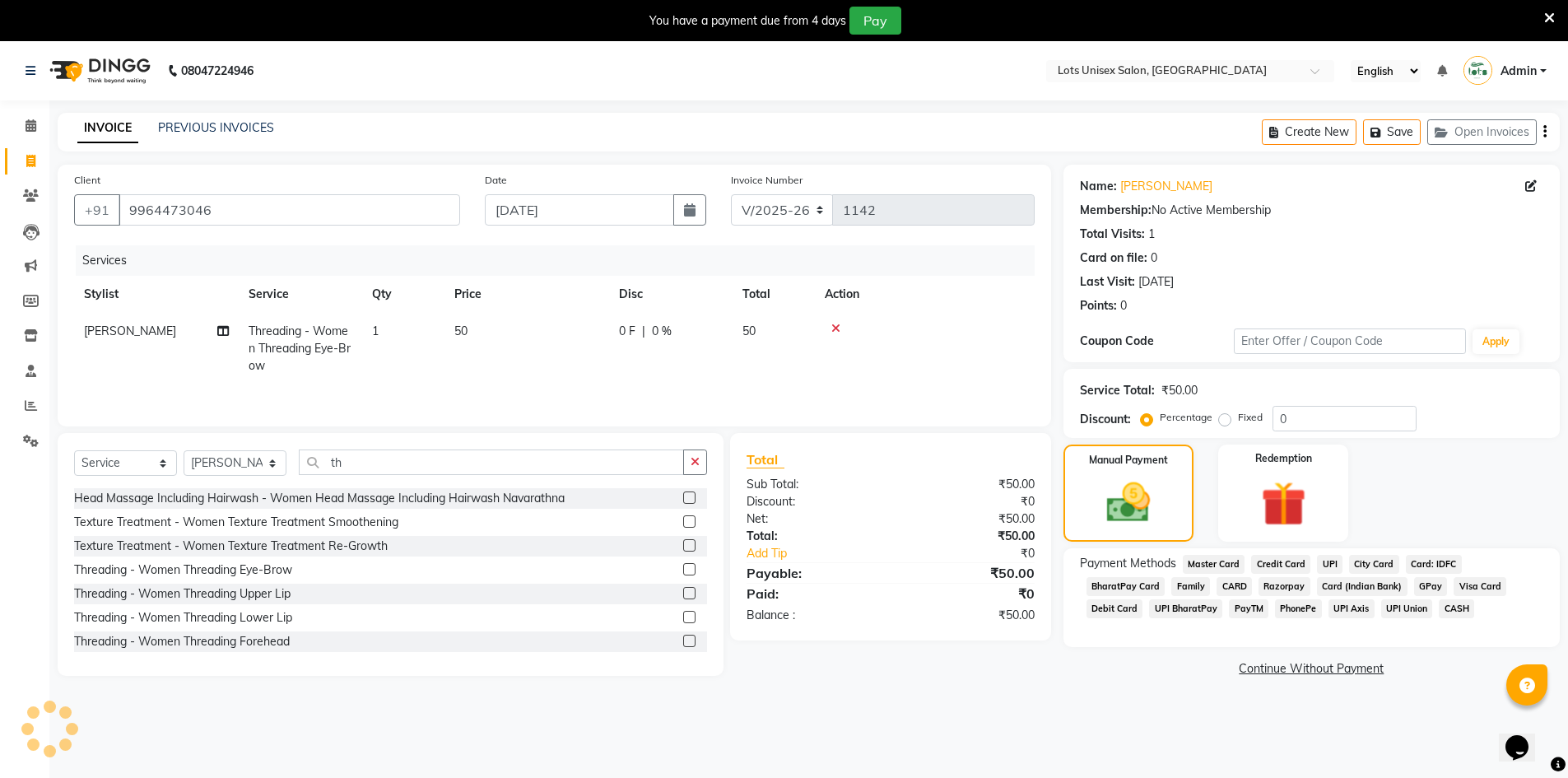
click at [1323, 562] on span "UPI" at bounding box center [1330, 564] width 26 height 19
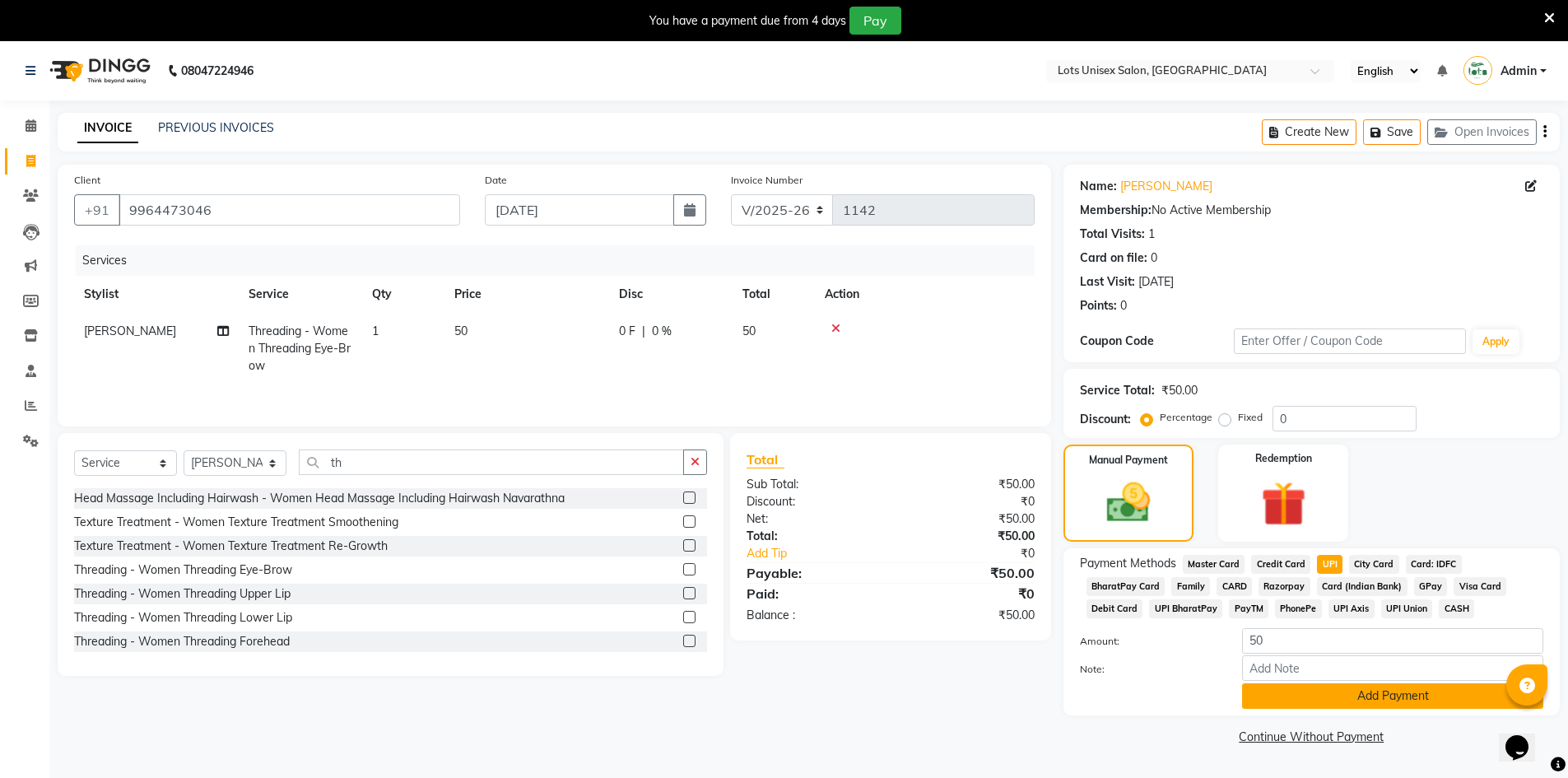
click at [1364, 701] on button "Add Payment" at bounding box center [1392, 696] width 301 height 26
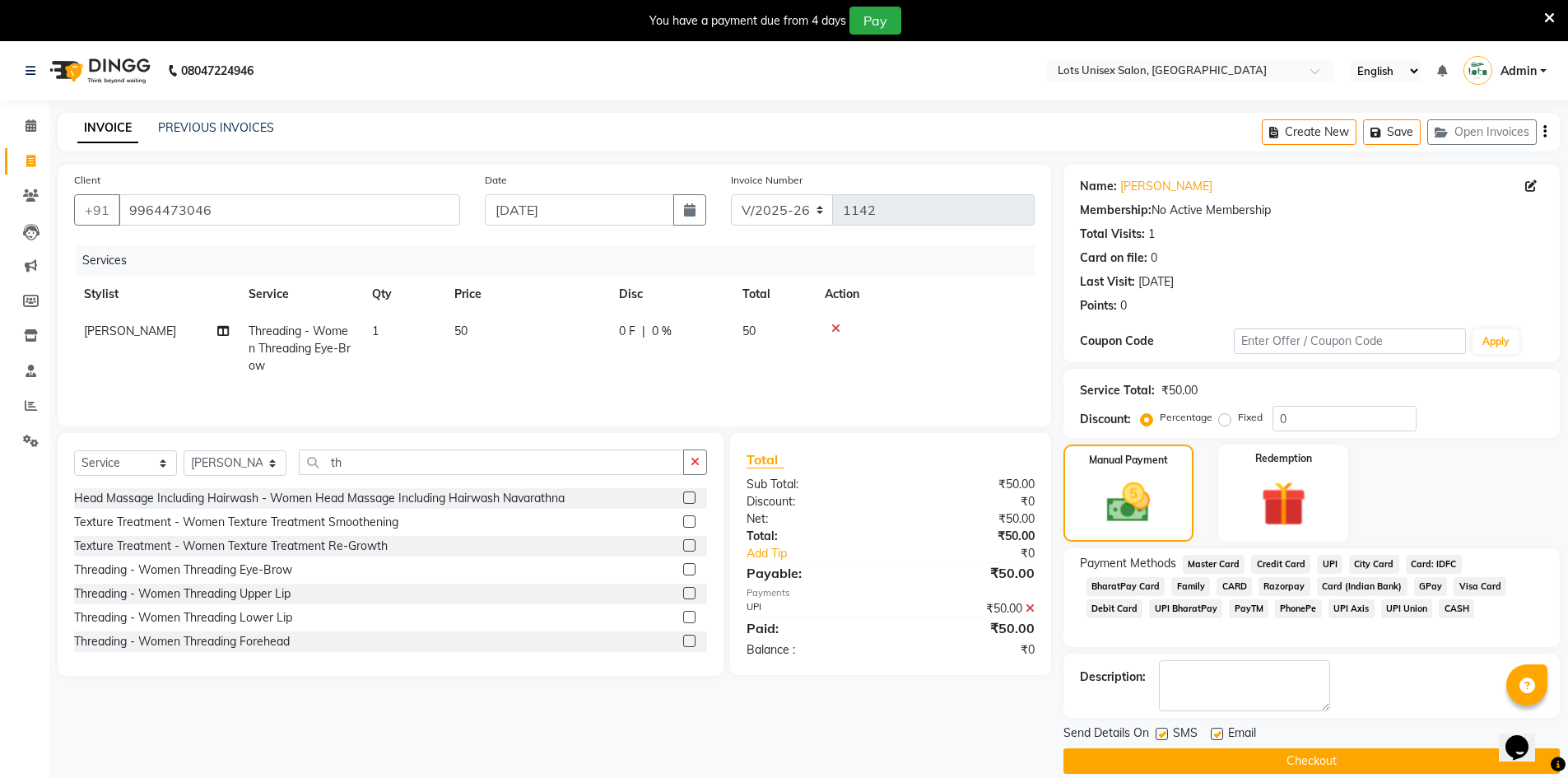
click at [1338, 758] on button "Checkout" at bounding box center [1312, 761] width 496 height 26
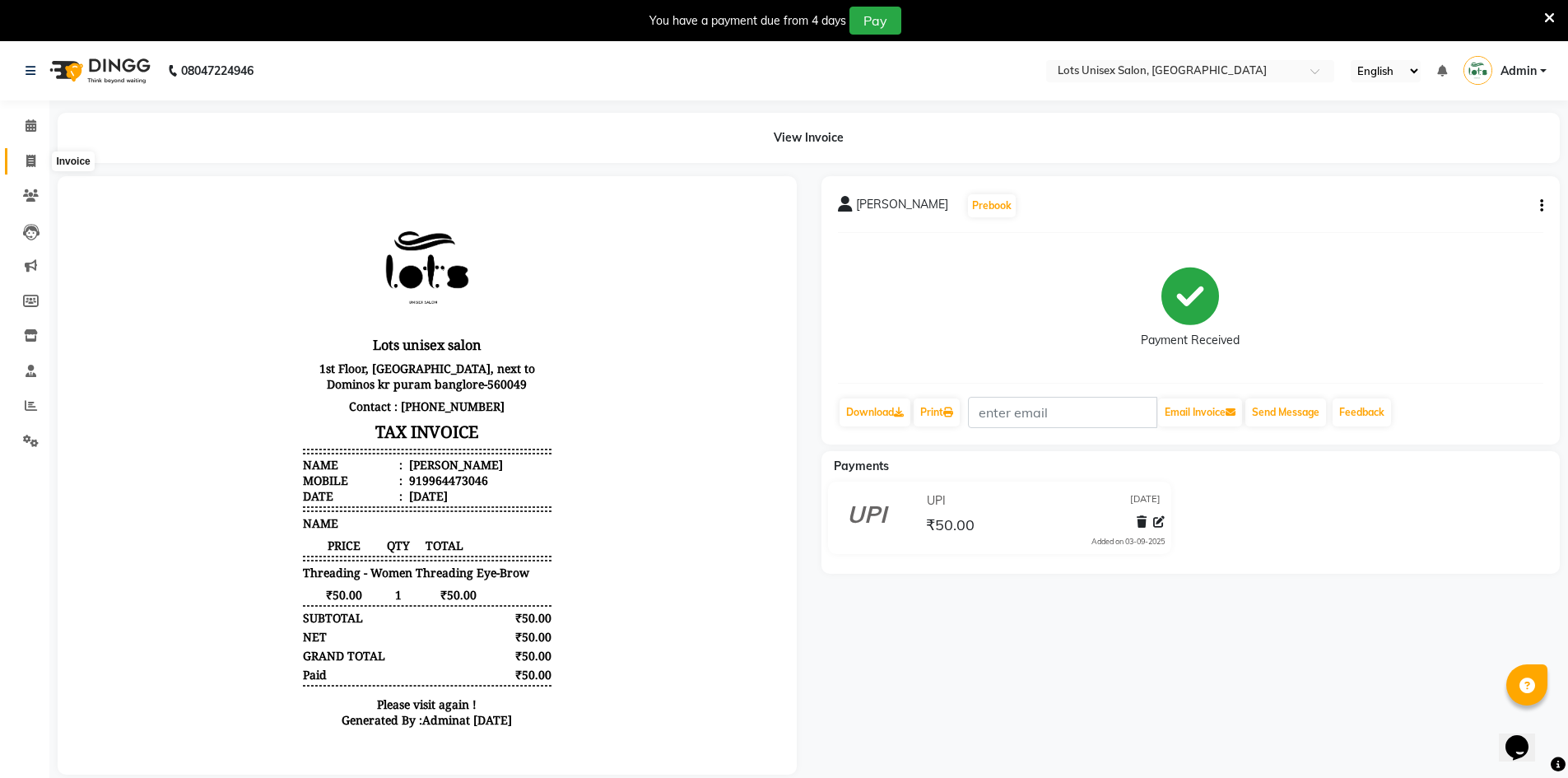
click at [34, 168] on span at bounding box center [30, 162] width 29 height 19
select select "7339"
select select "service"
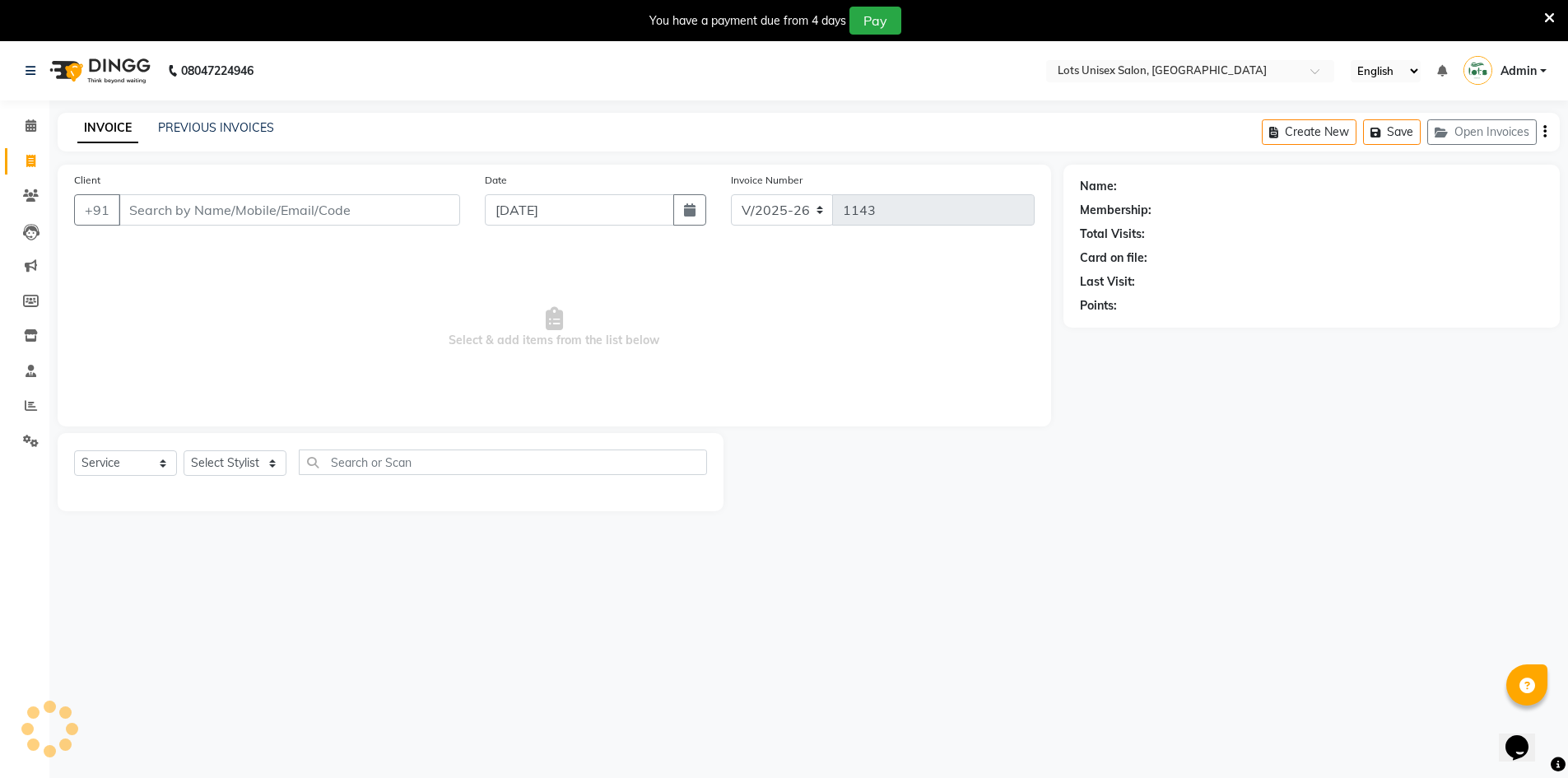
scroll to position [41, 0]
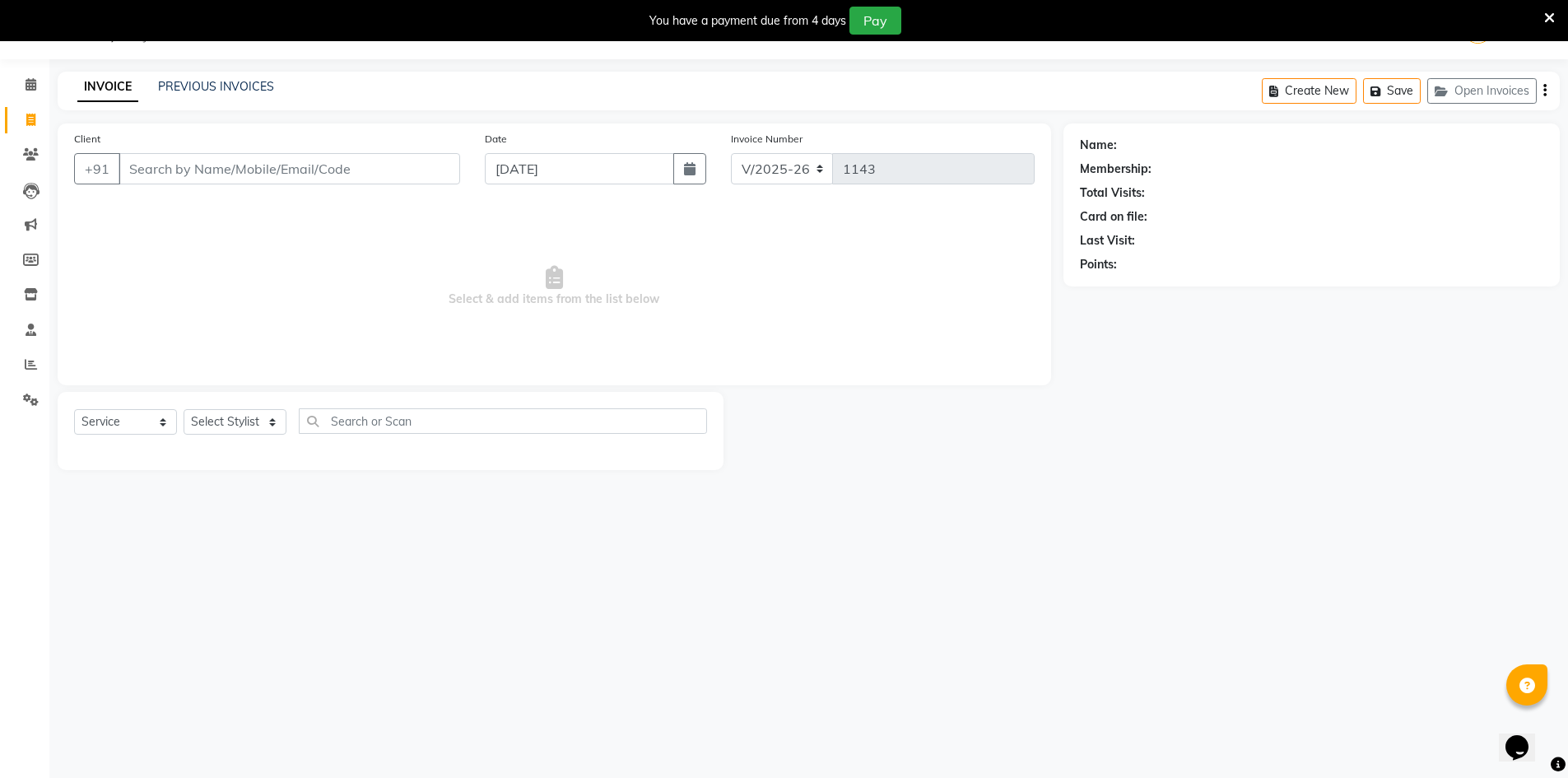
click at [279, 166] on input "Client" at bounding box center [289, 168] width 342 height 31
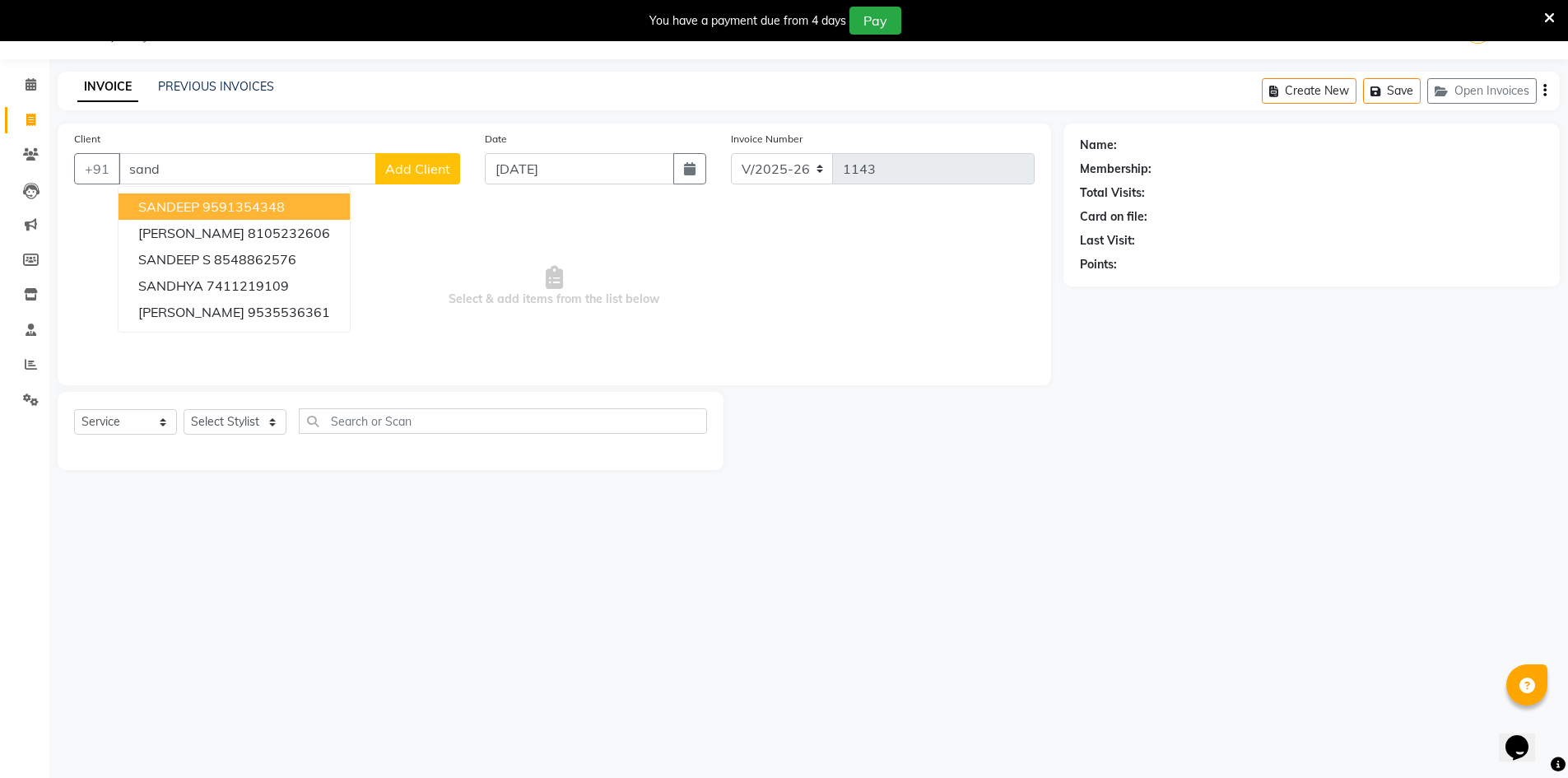
click at [281, 211] on ngb-highlight "9591354348" at bounding box center [244, 206] width 82 height 16
type input "9591354348"
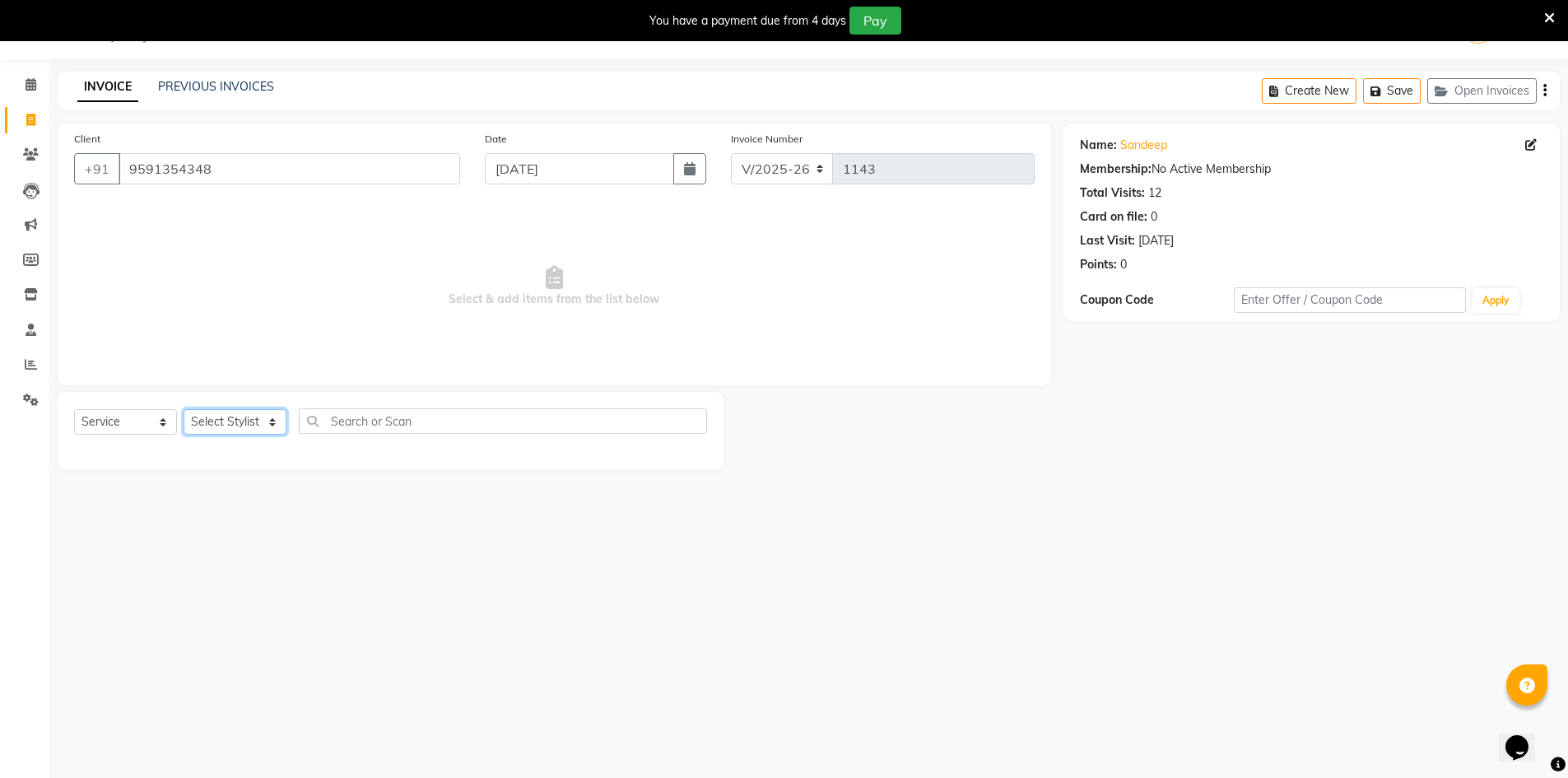
click at [249, 424] on select "Select Stylist [PERSON_NAME] [PERSON_NAME] RITHU [PERSON_NAME]" at bounding box center [235, 422] width 103 height 26
select select "66804"
click at [184, 409] on select "Select Stylist [PERSON_NAME] [PERSON_NAME] RITHU [PERSON_NAME]" at bounding box center [235, 422] width 103 height 26
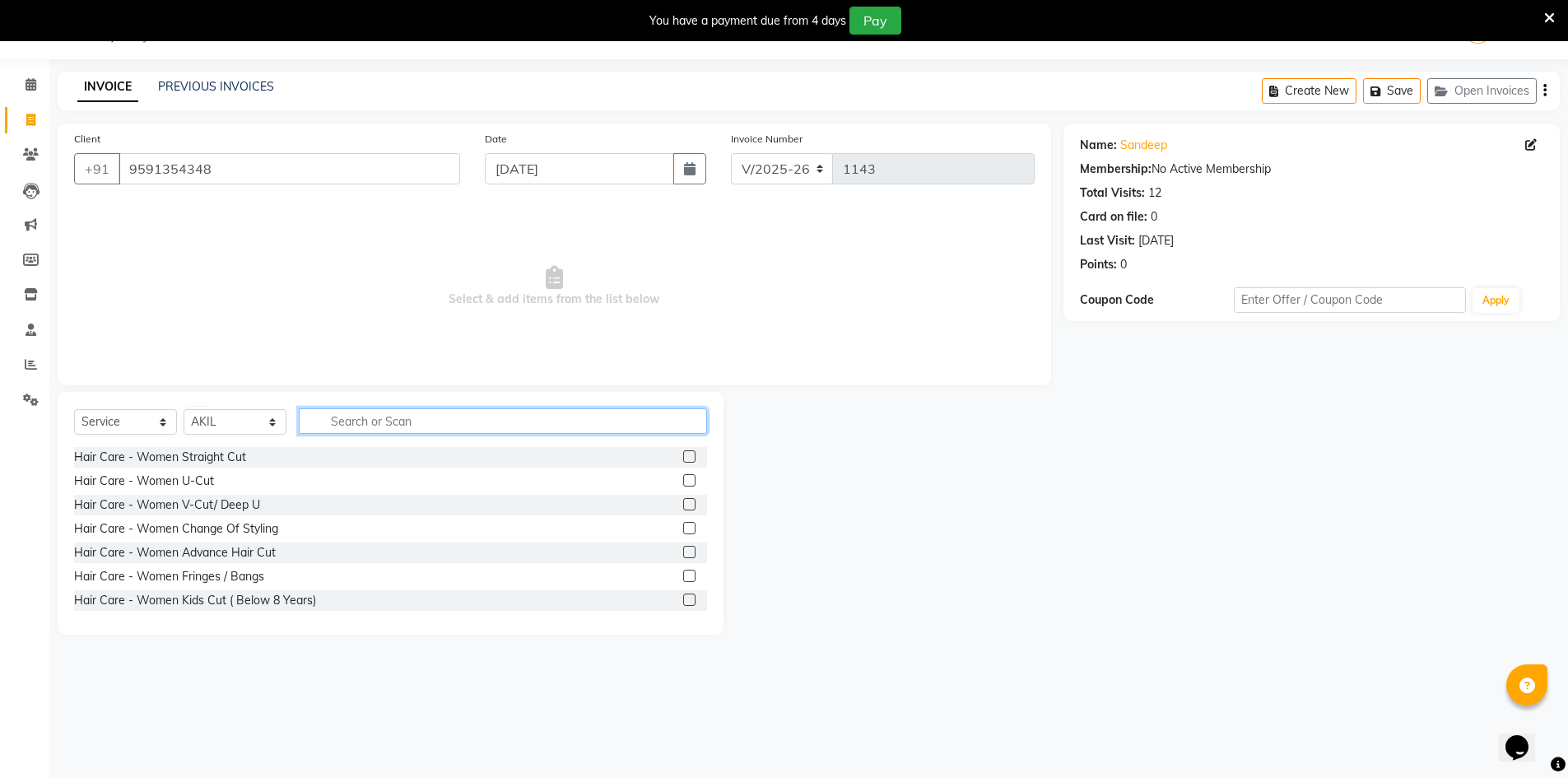
click at [360, 424] on input "text" at bounding box center [503, 421] width 408 height 26
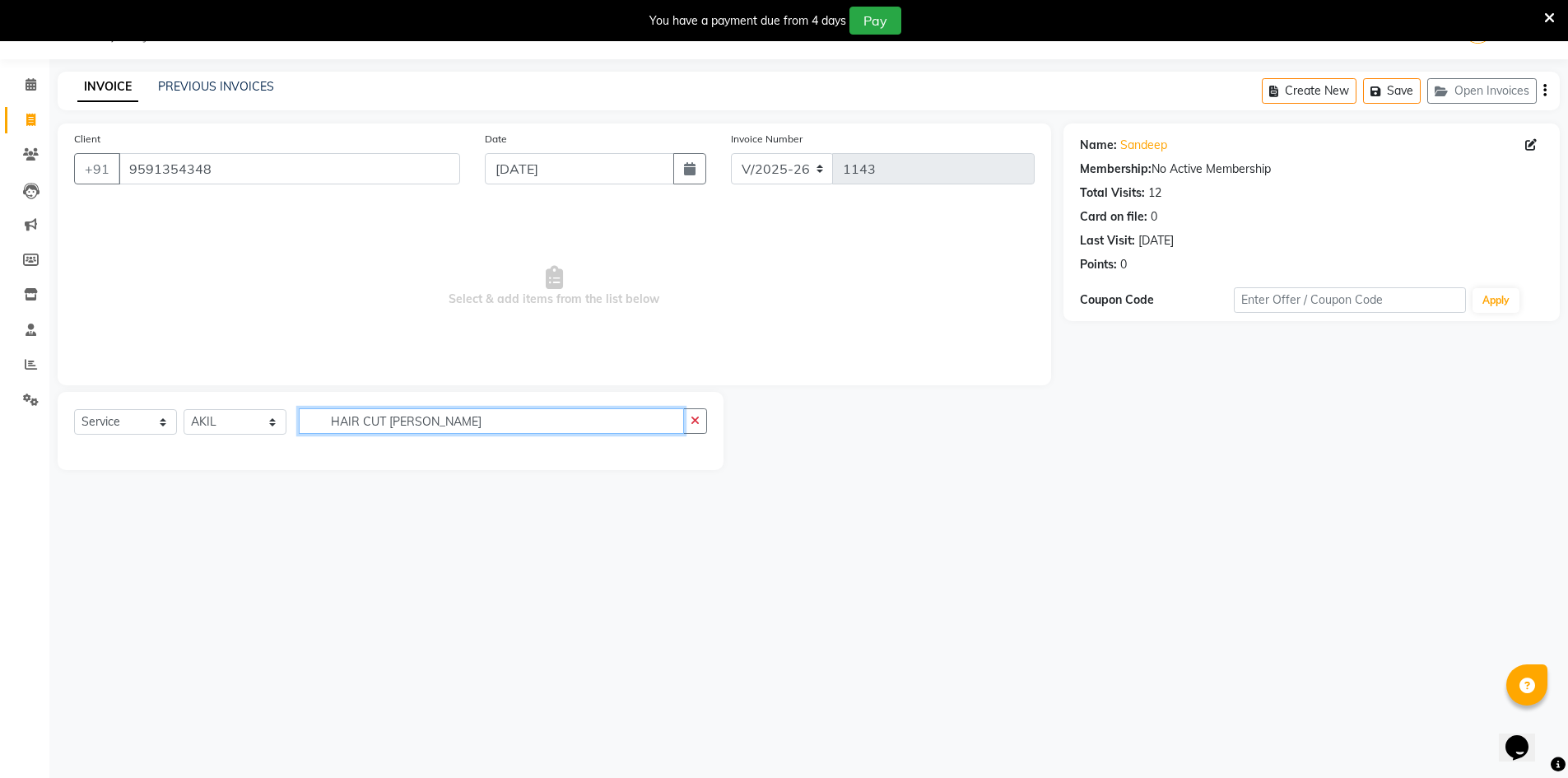
click at [570, 431] on input "HAIR CUT [PERSON_NAME]" at bounding box center [491, 421] width 385 height 26
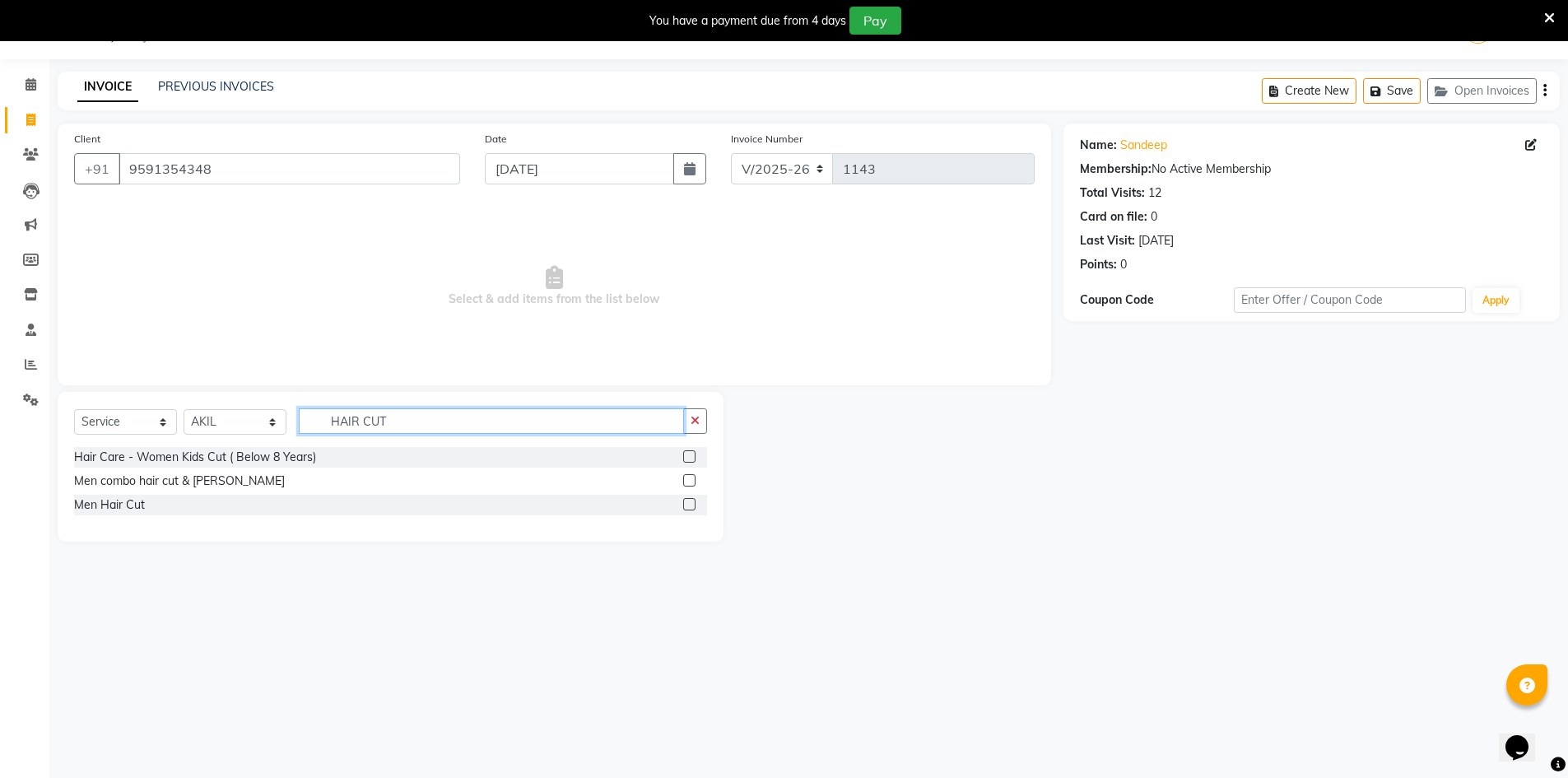
type input "HAIR CUT"
click at [690, 482] on label at bounding box center [689, 481] width 13 height 13
click at [690, 482] on input "checkbox" at bounding box center [688, 481] width 11 height 11
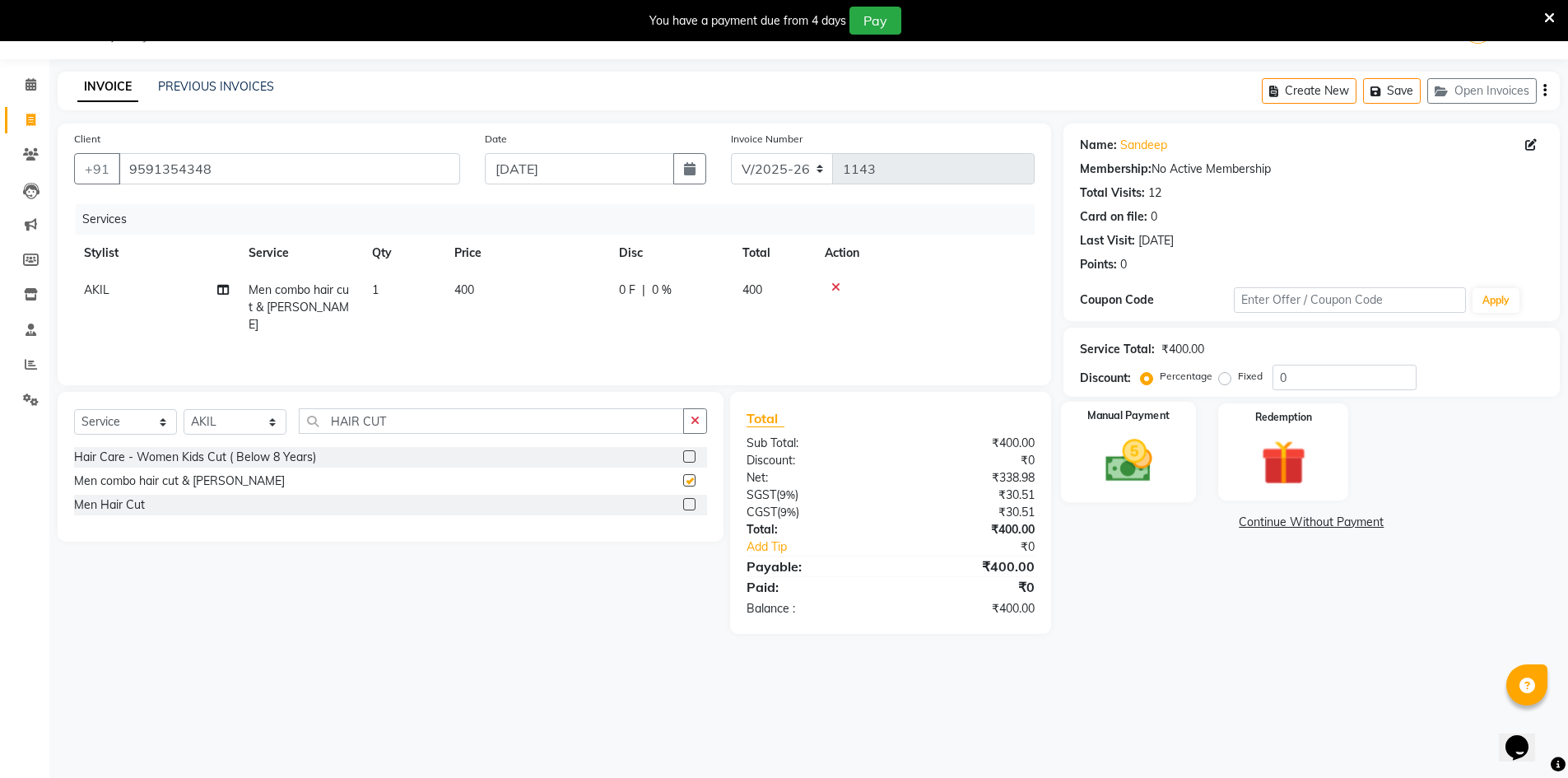
checkbox input "false"
click at [1545, 91] on icon "button" at bounding box center [1546, 90] width 4 height 1
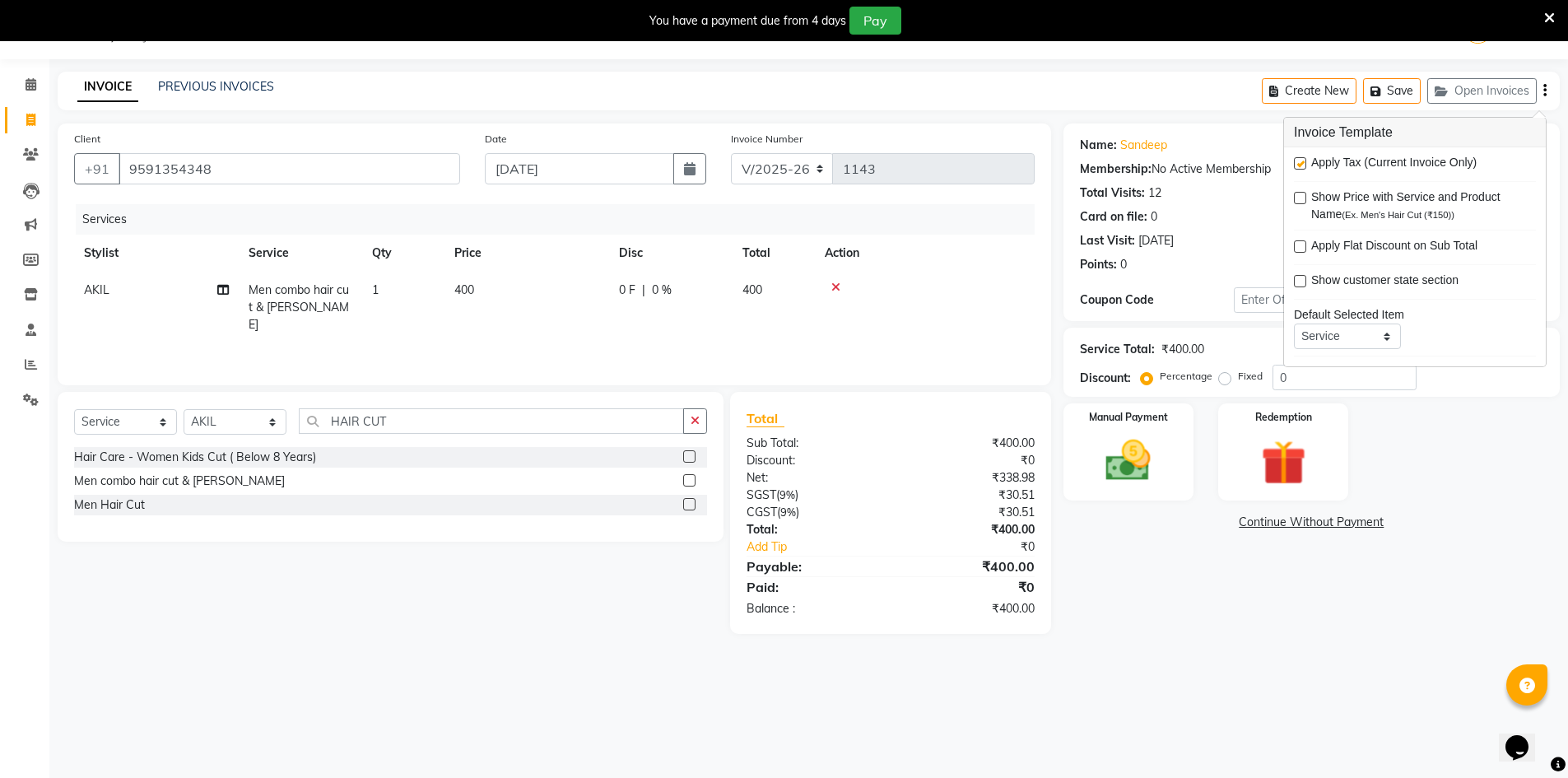
click at [1299, 156] on div "Apply Tax (Current Invoice Only)" at bounding box center [1414, 163] width 242 height 21
click at [1300, 168] on div at bounding box center [1299, 165] width 11 height 17
click at [1301, 167] on label at bounding box center [1300, 163] width 13 height 13
click at [1301, 167] on input "checkbox" at bounding box center [1299, 164] width 11 height 11
checkbox input "false"
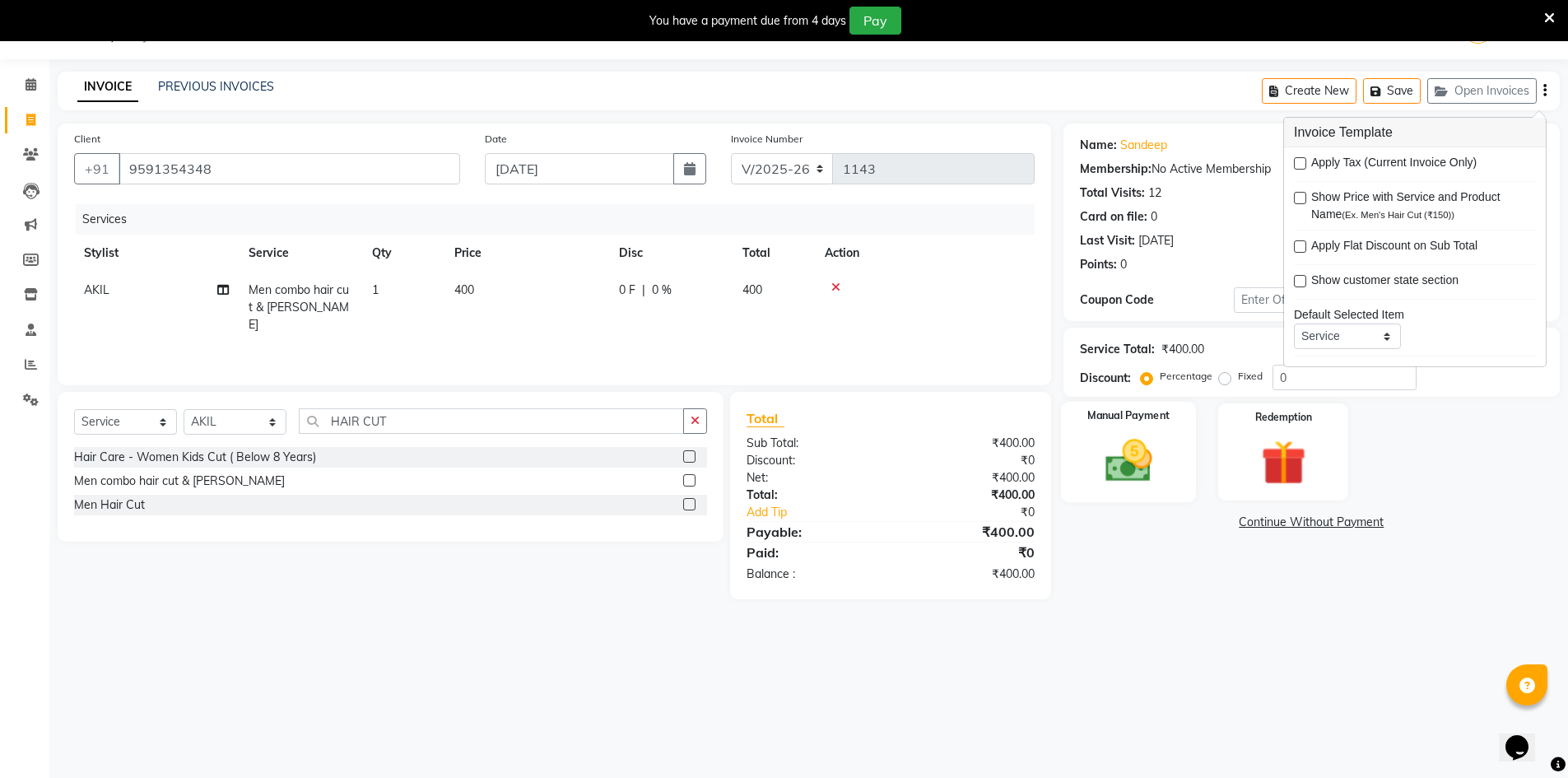
click at [1186, 426] on div "Manual Payment" at bounding box center [1128, 452] width 136 height 101
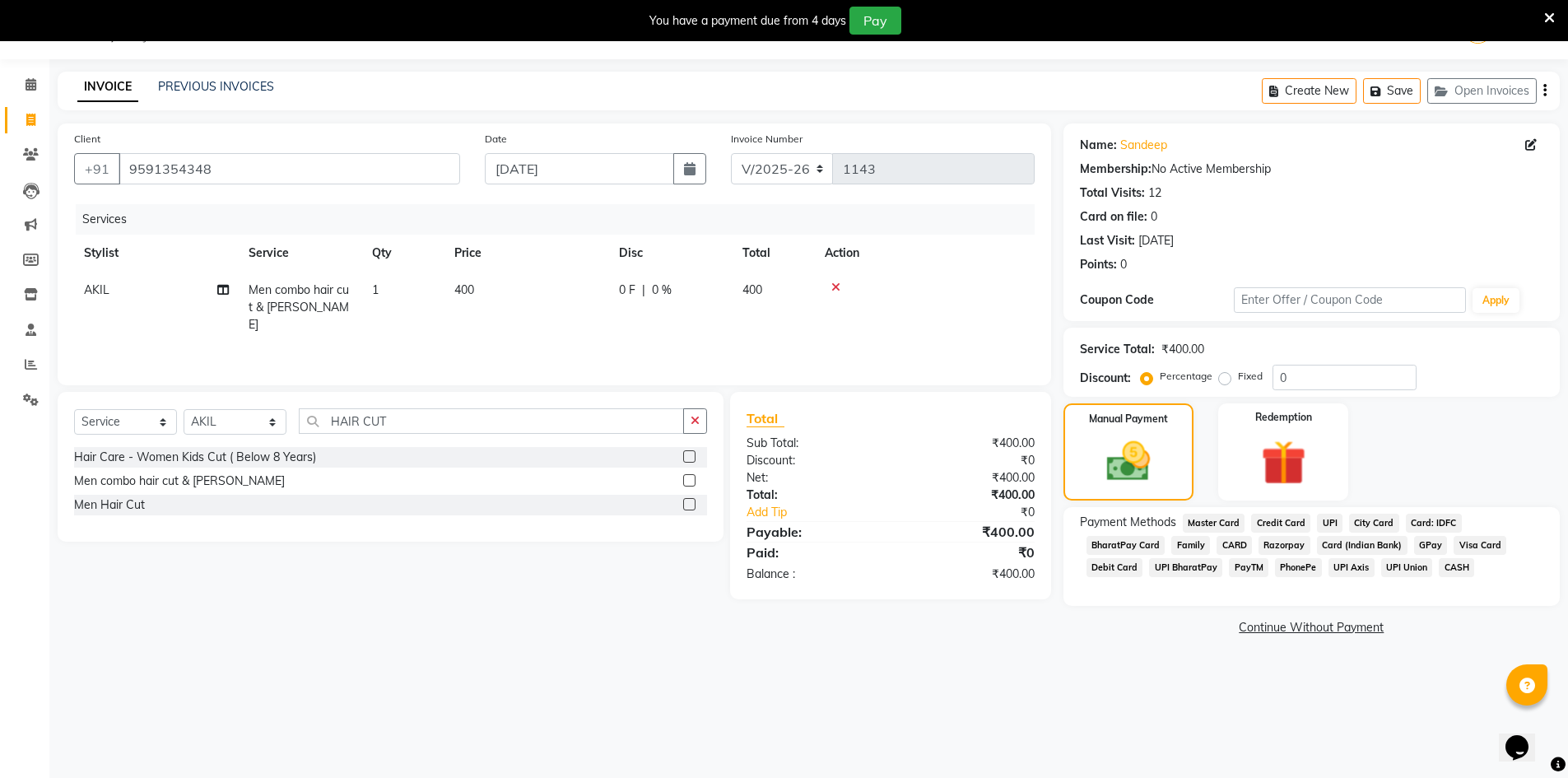
click at [1328, 517] on span "UPI" at bounding box center [1330, 523] width 26 height 19
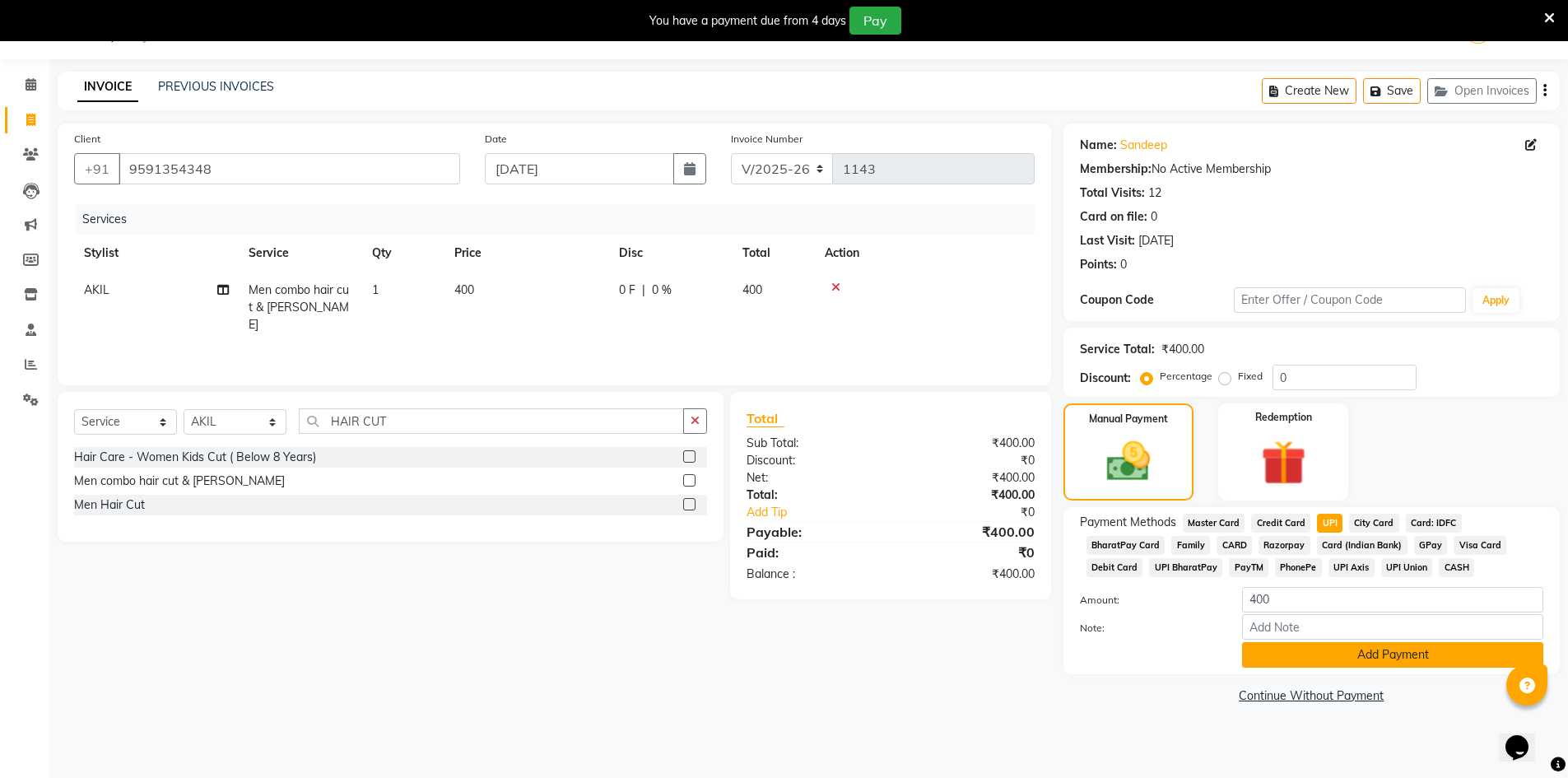
click at [1347, 648] on button "Add Payment" at bounding box center [1392, 655] width 301 height 26
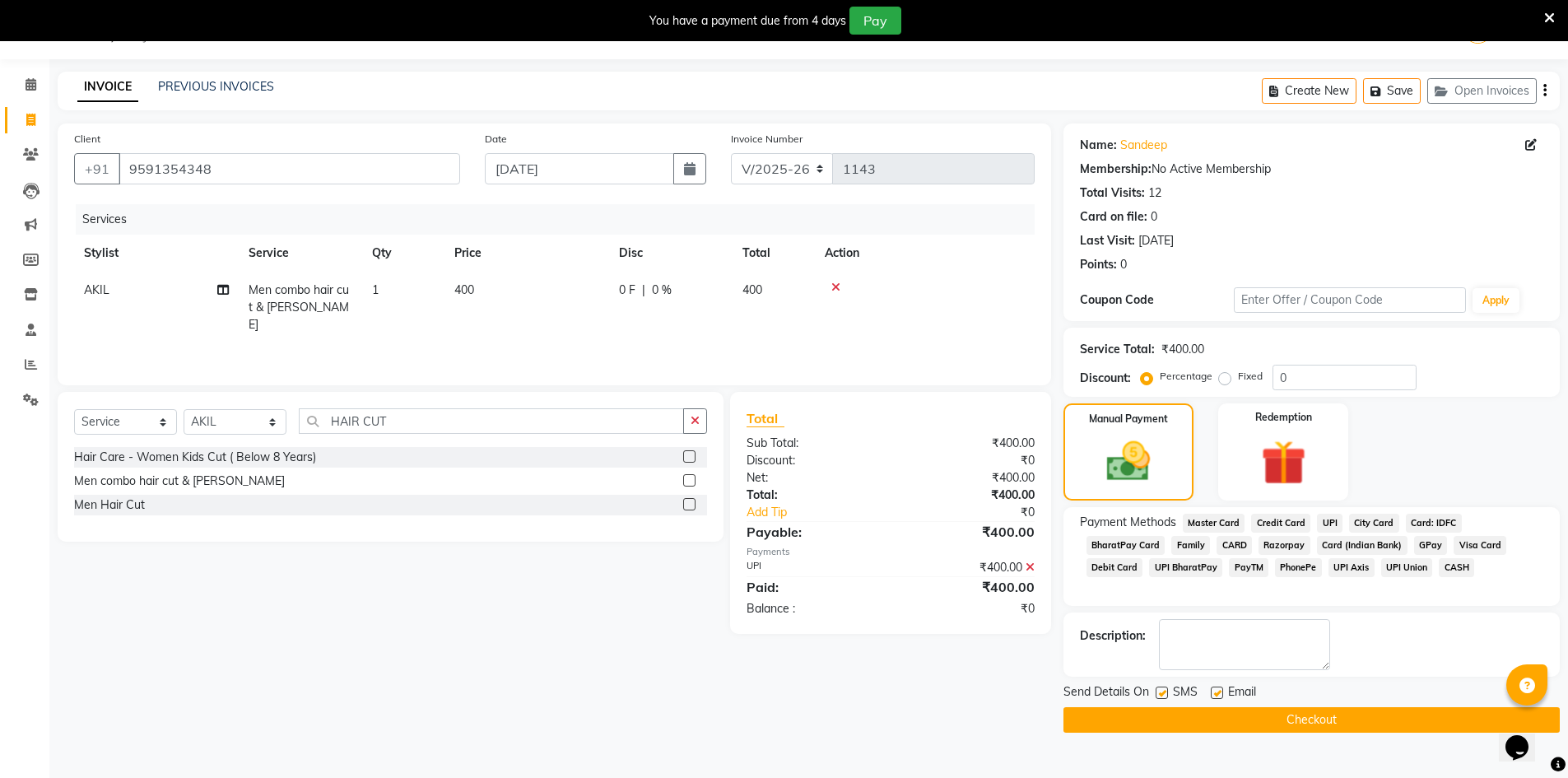
click at [1330, 712] on button "Checkout" at bounding box center [1312, 720] width 496 height 26
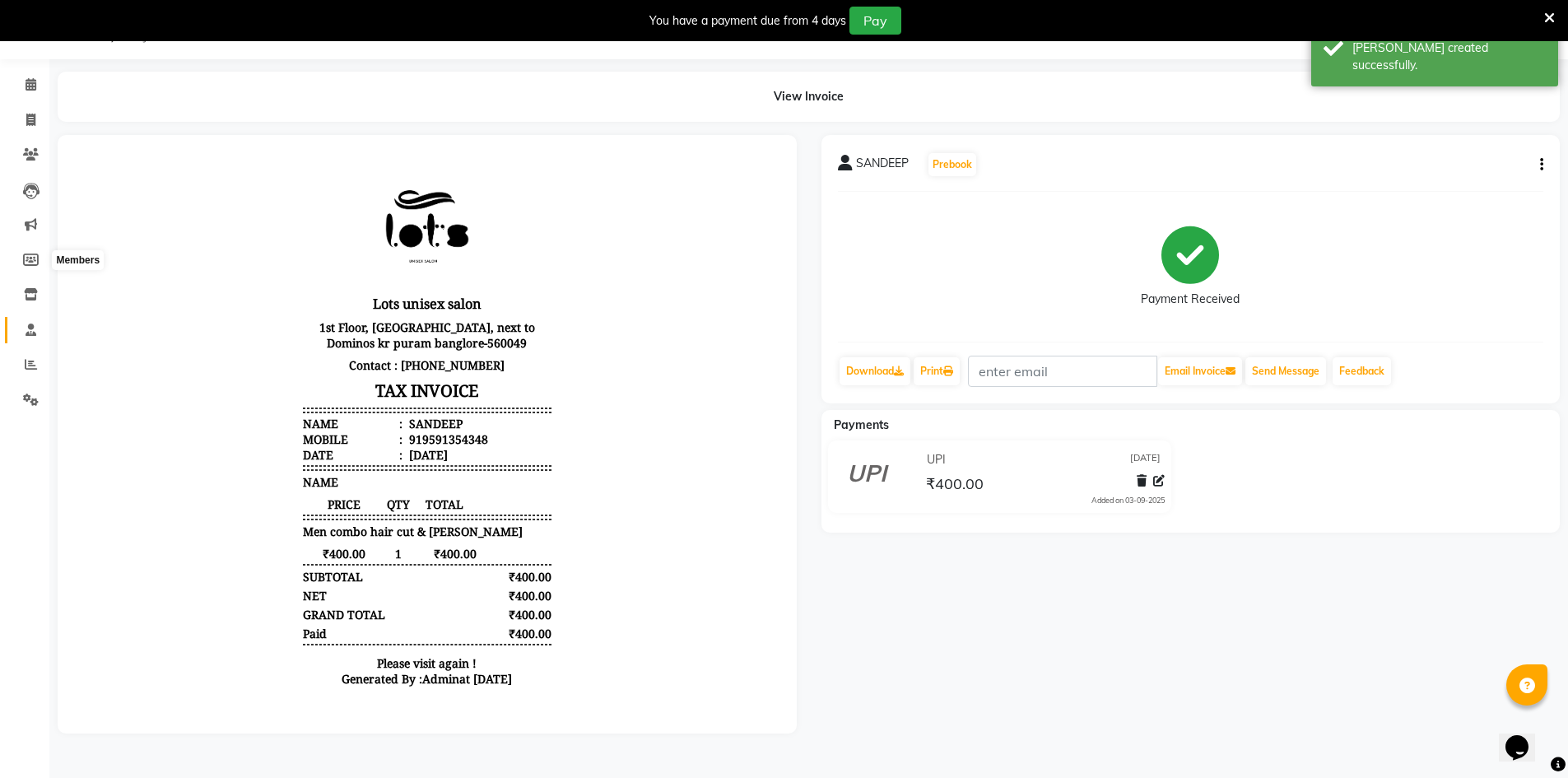
click at [38, 340] on li "Staff" at bounding box center [24, 330] width 49 height 36
click at [31, 364] on icon at bounding box center [31, 364] width 13 height 13
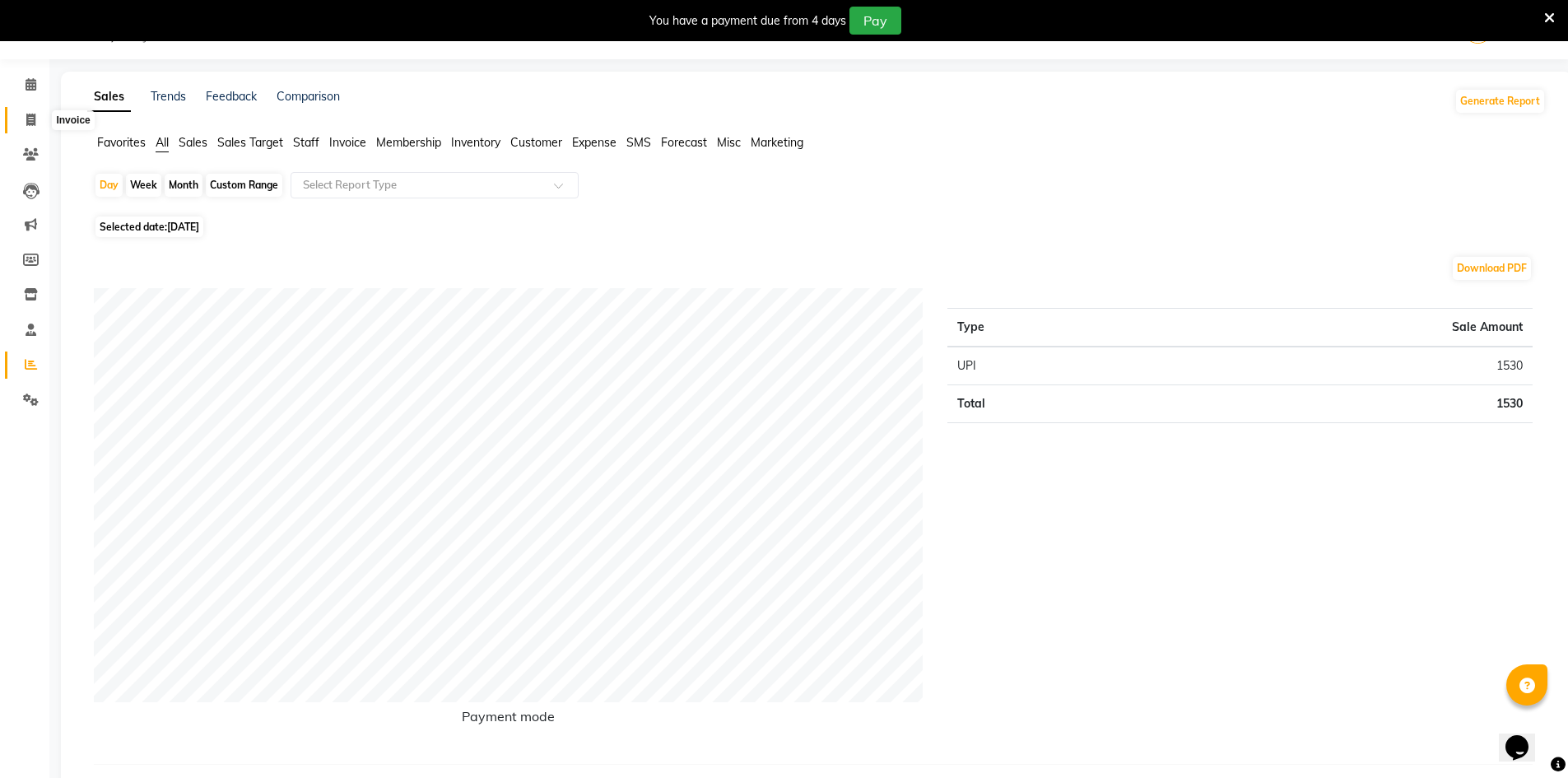
click at [33, 120] on icon at bounding box center [30, 120] width 9 height 13
select select "service"
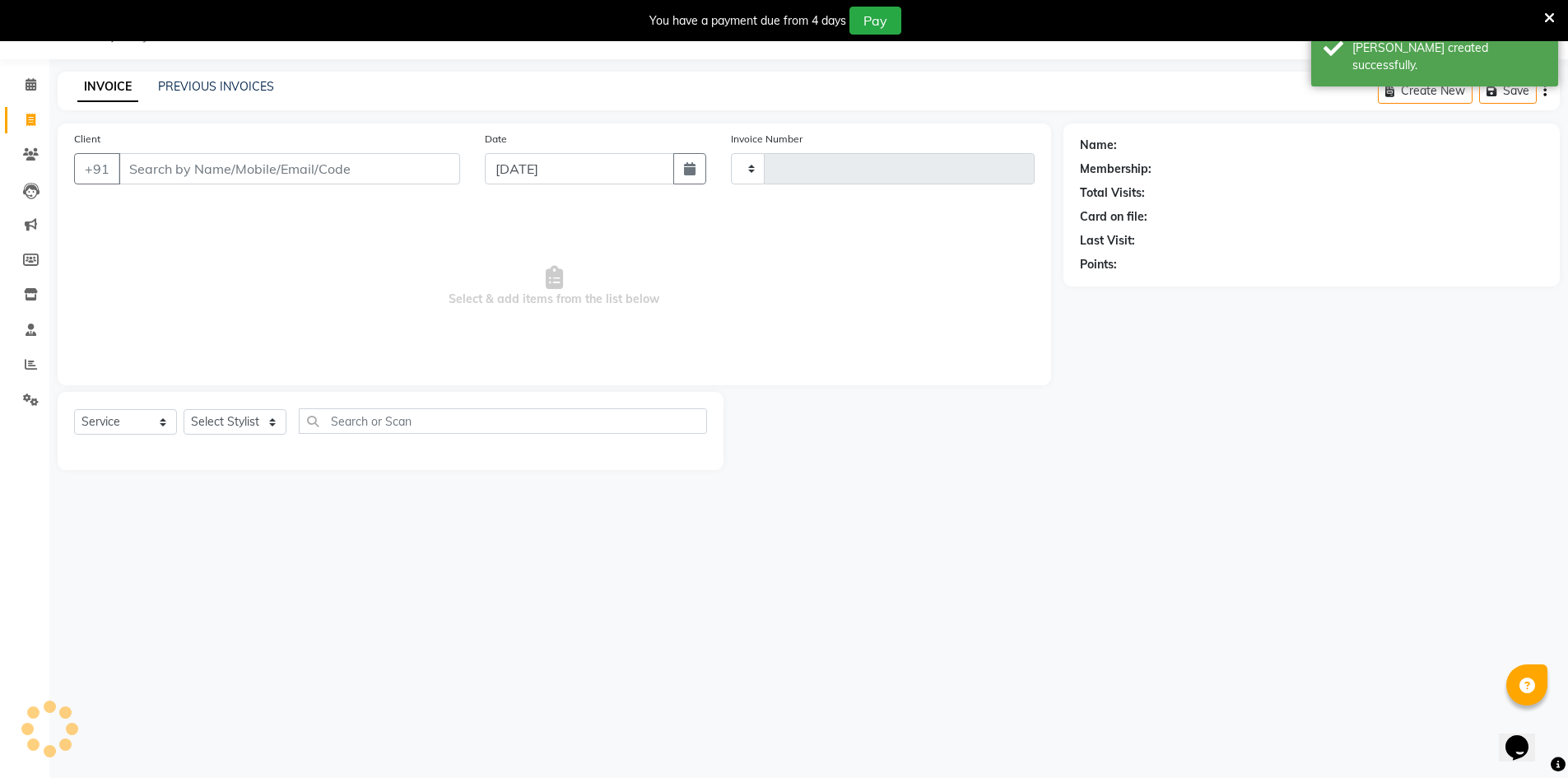
type input "1144"
select select "7339"
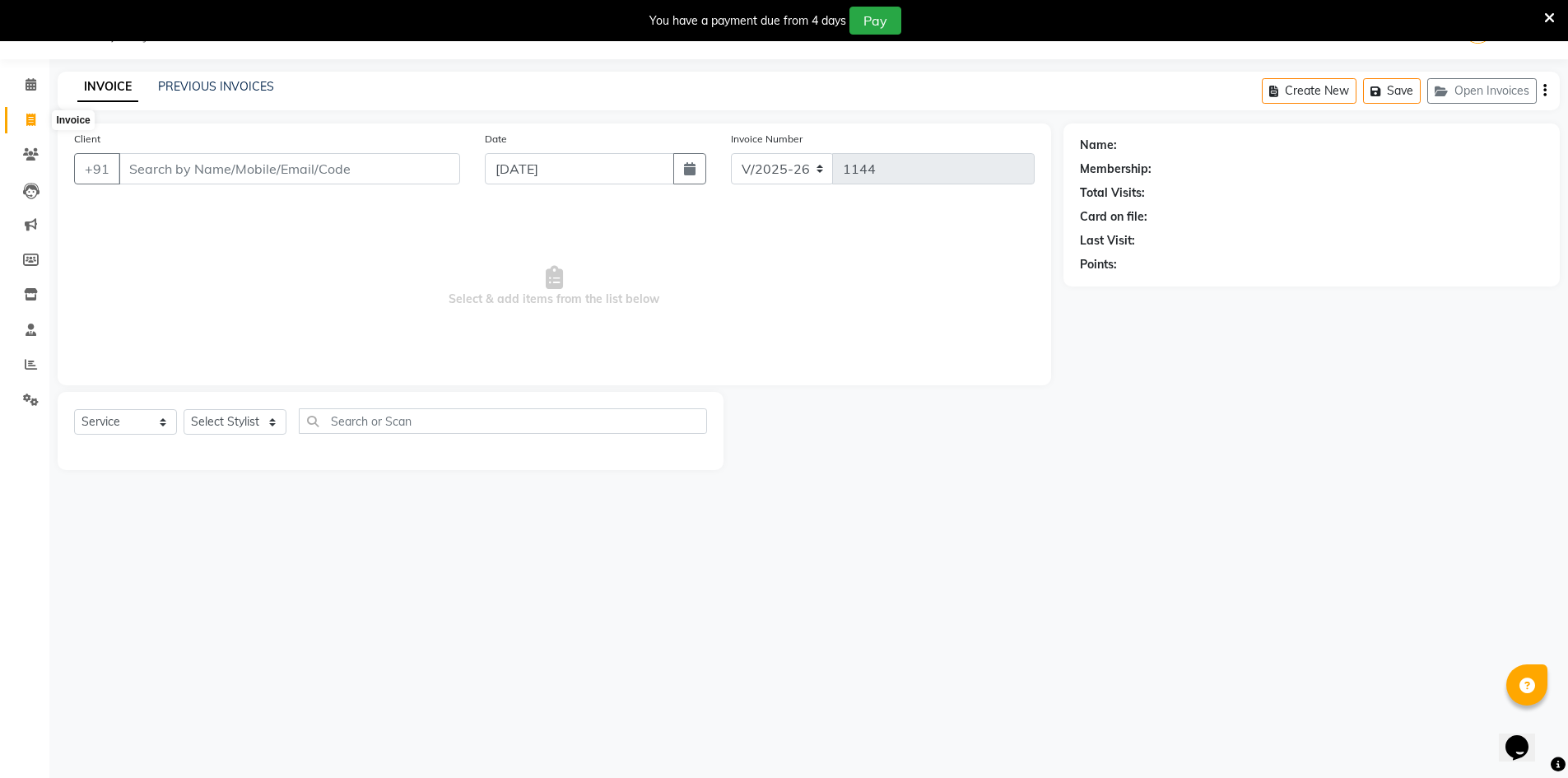
click at [32, 122] on icon at bounding box center [30, 120] width 9 height 13
select select "service"
type input "1144"
select select "7339"
click at [33, 123] on icon at bounding box center [30, 120] width 9 height 13
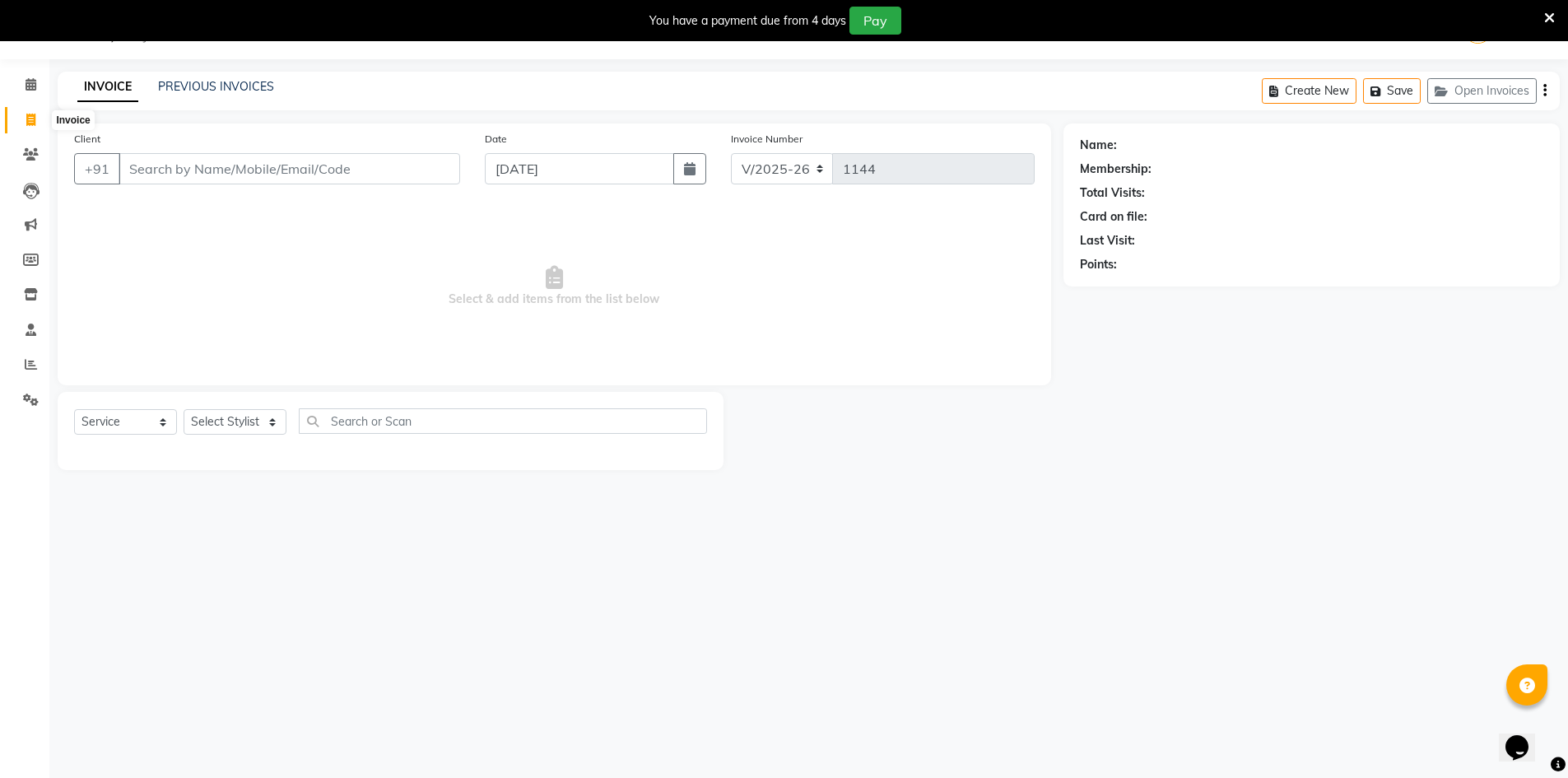
select select "service"
type input "1144"
select select "7339"
click at [26, 362] on icon at bounding box center [31, 364] width 13 height 13
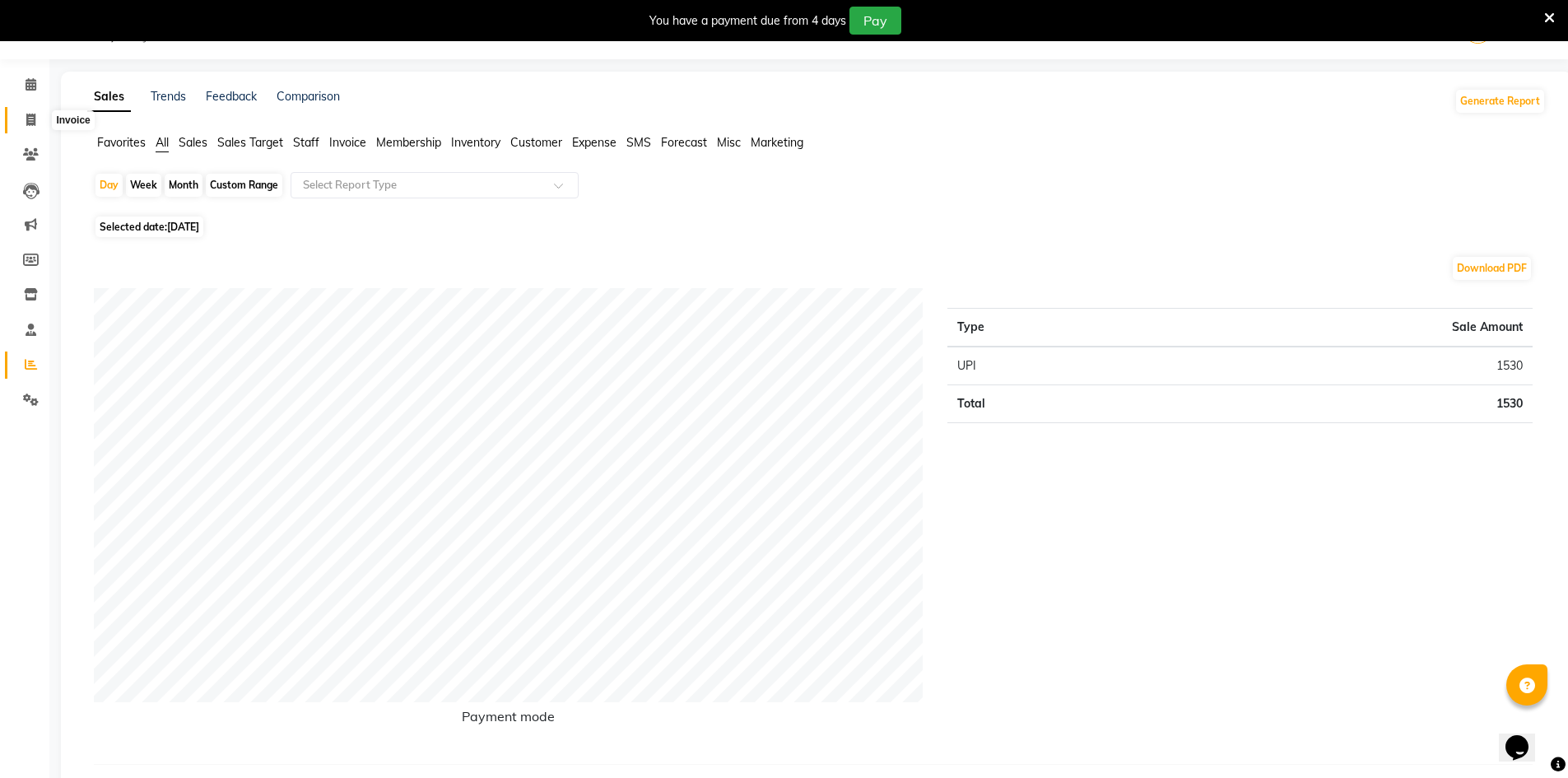
click at [28, 118] on icon at bounding box center [30, 120] width 9 height 13
select select "service"
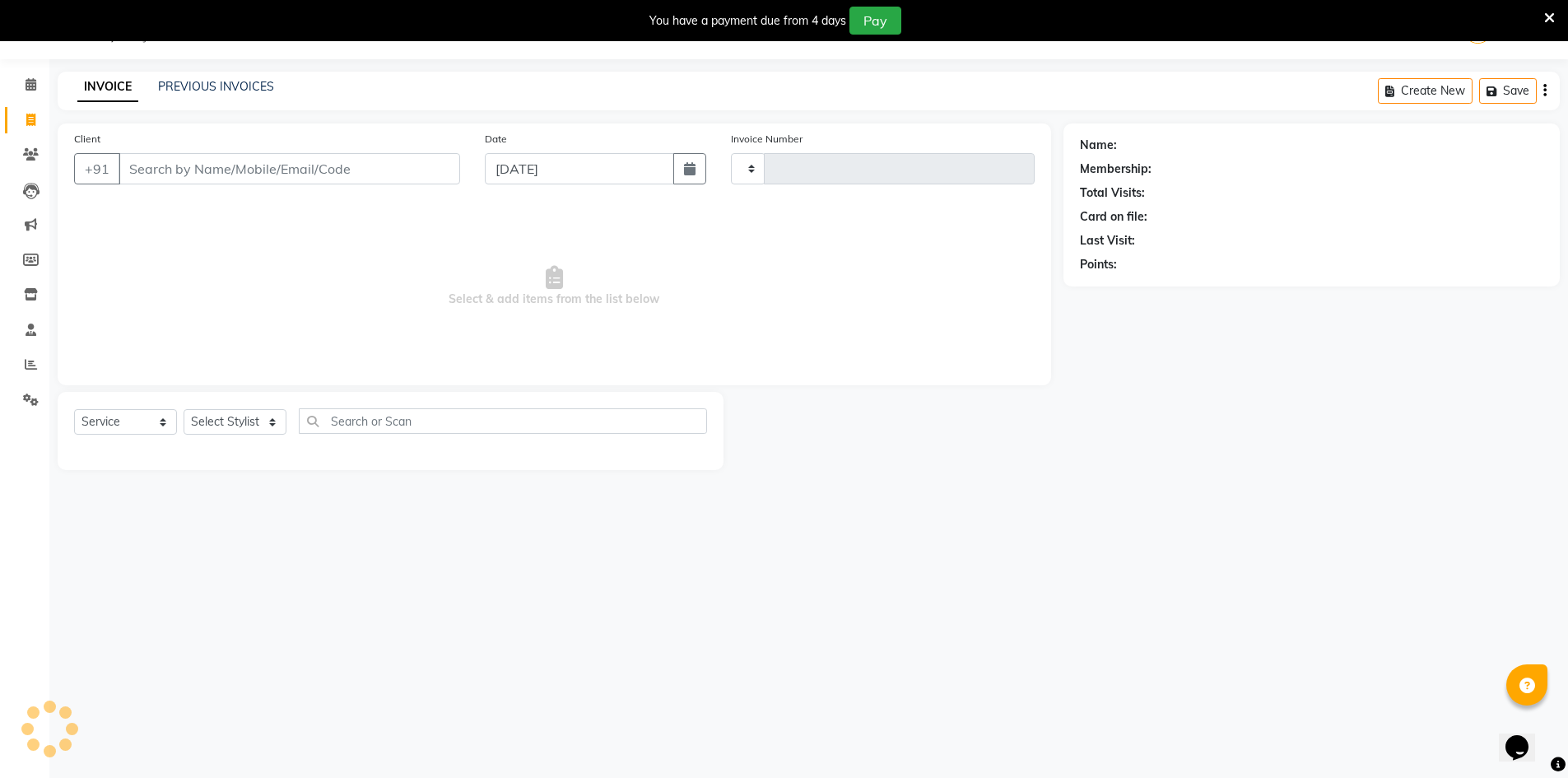
type input "1144"
select select "7339"
click at [26, 353] on link "Reports" at bounding box center [25, 365] width 39 height 27
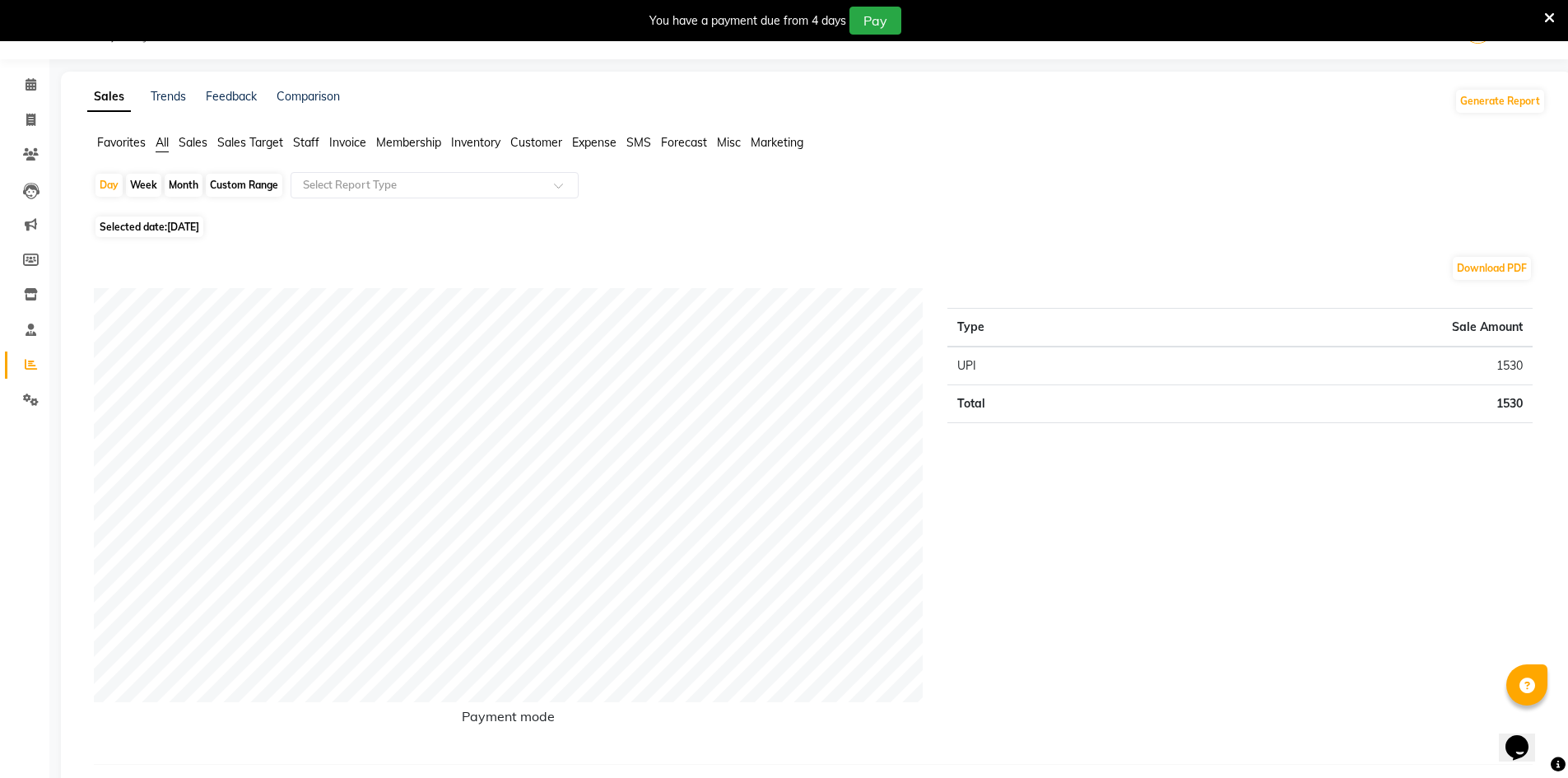
click at [167, 224] on span "Selected date: [DATE]" at bounding box center [149, 226] width 108 height 21
select select "9"
select select "2025"
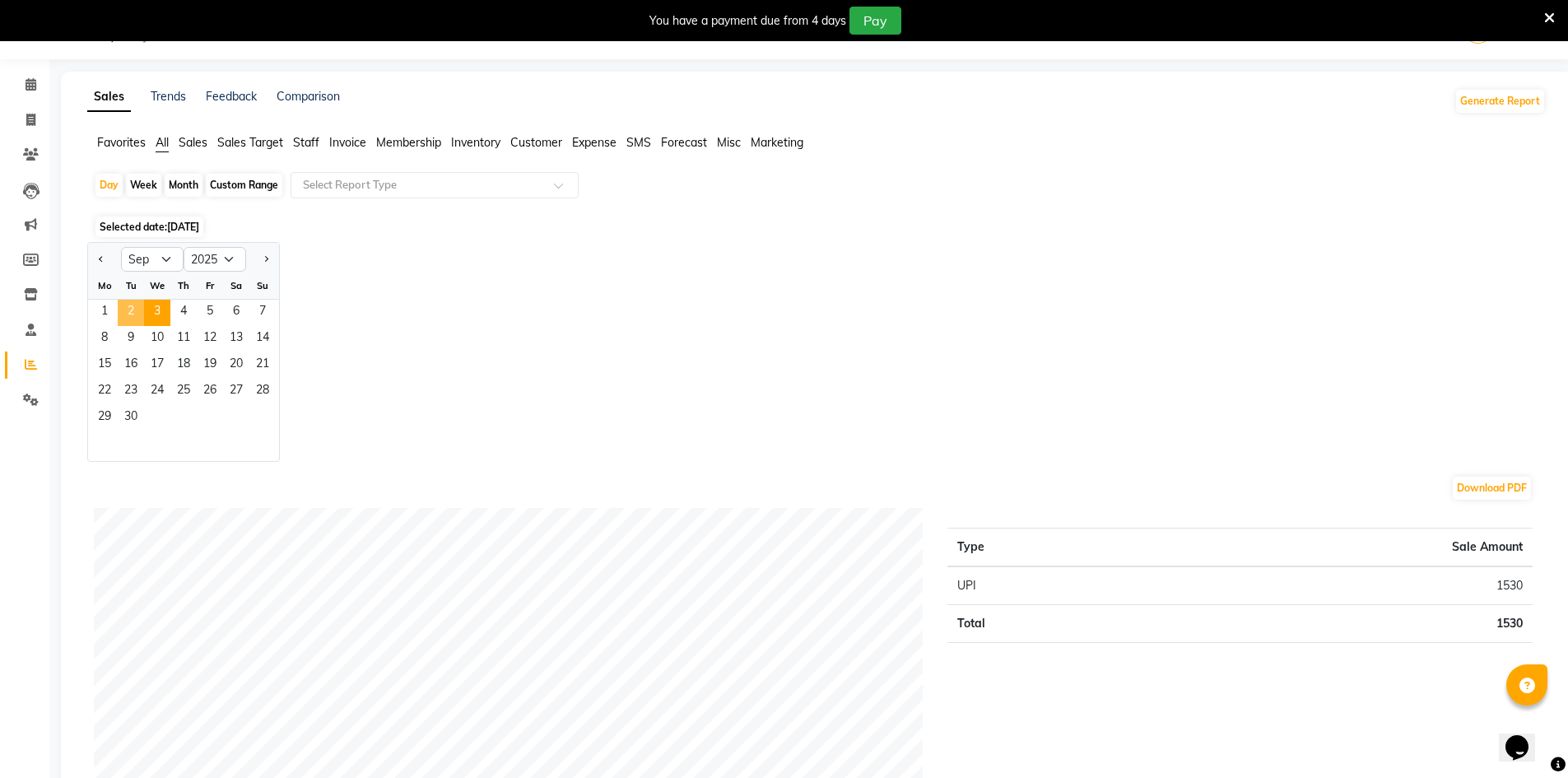
click at [129, 313] on span "2" at bounding box center [130, 313] width 26 height 26
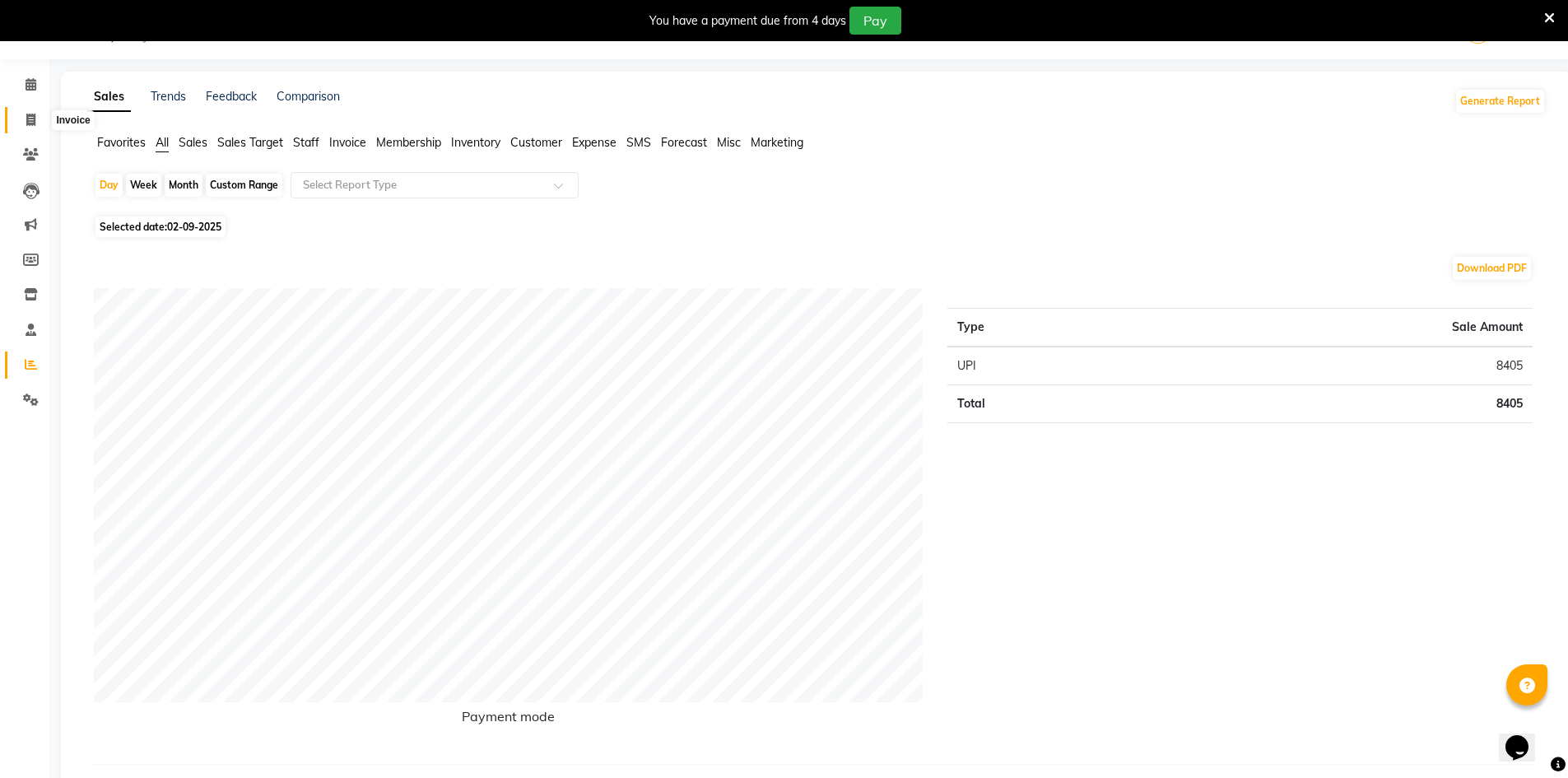
click at [21, 120] on span at bounding box center [30, 120] width 29 height 19
select select "service"
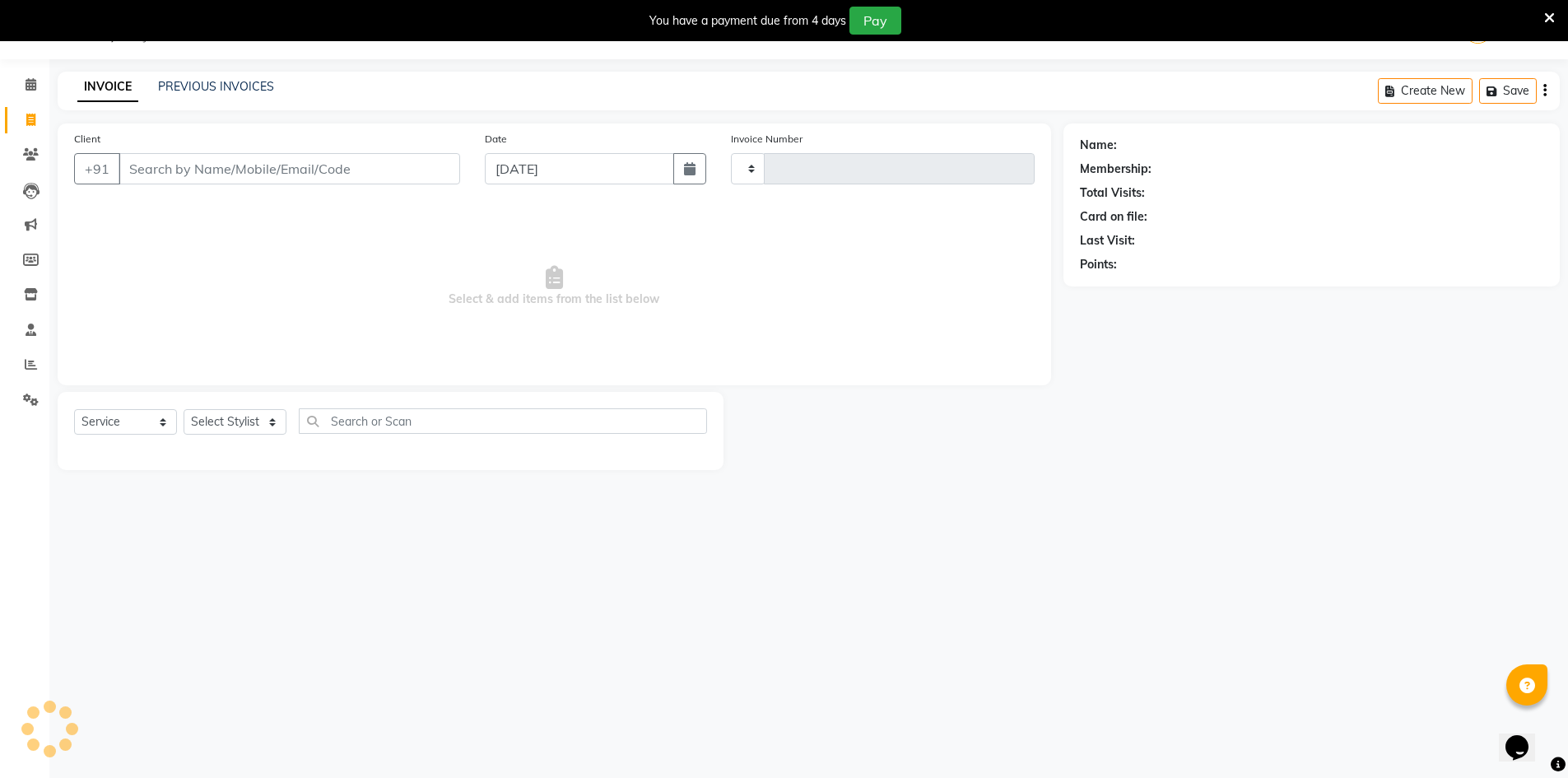
type input "1144"
select select "7339"
